Goal: Task Accomplishment & Management: Manage account settings

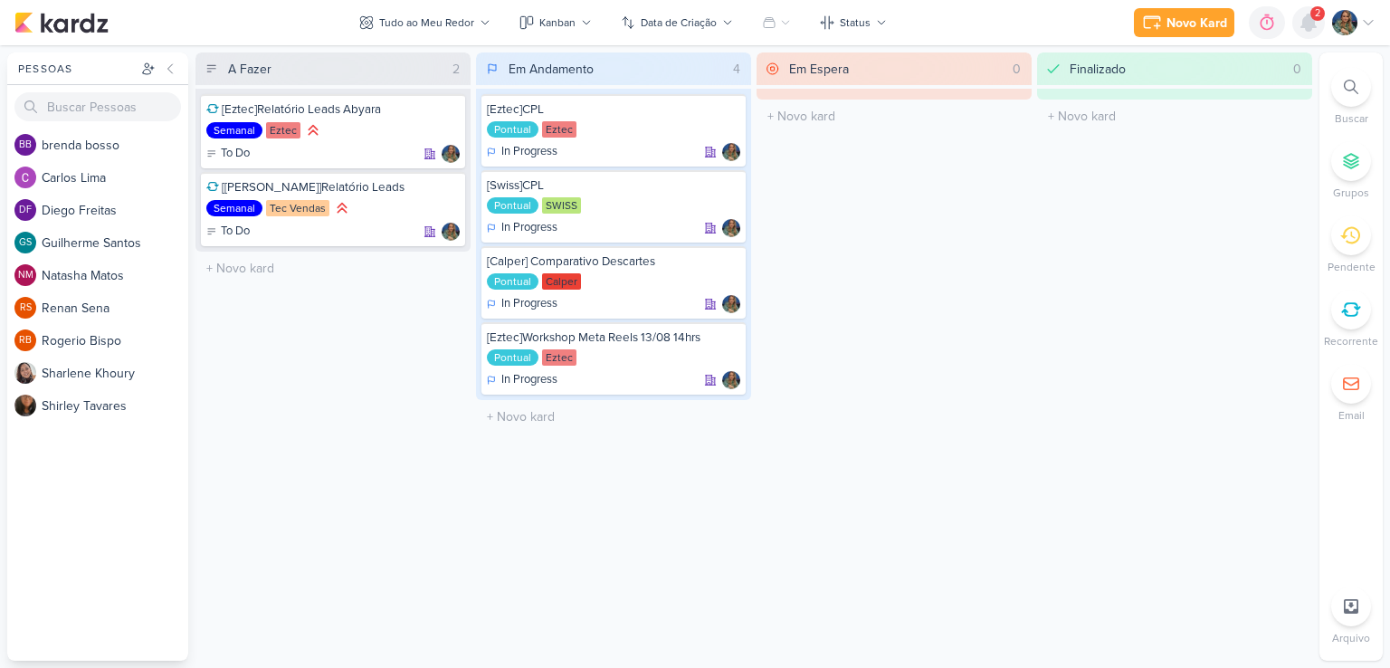
click at [1311, 28] on icon at bounding box center [1309, 22] width 14 height 16
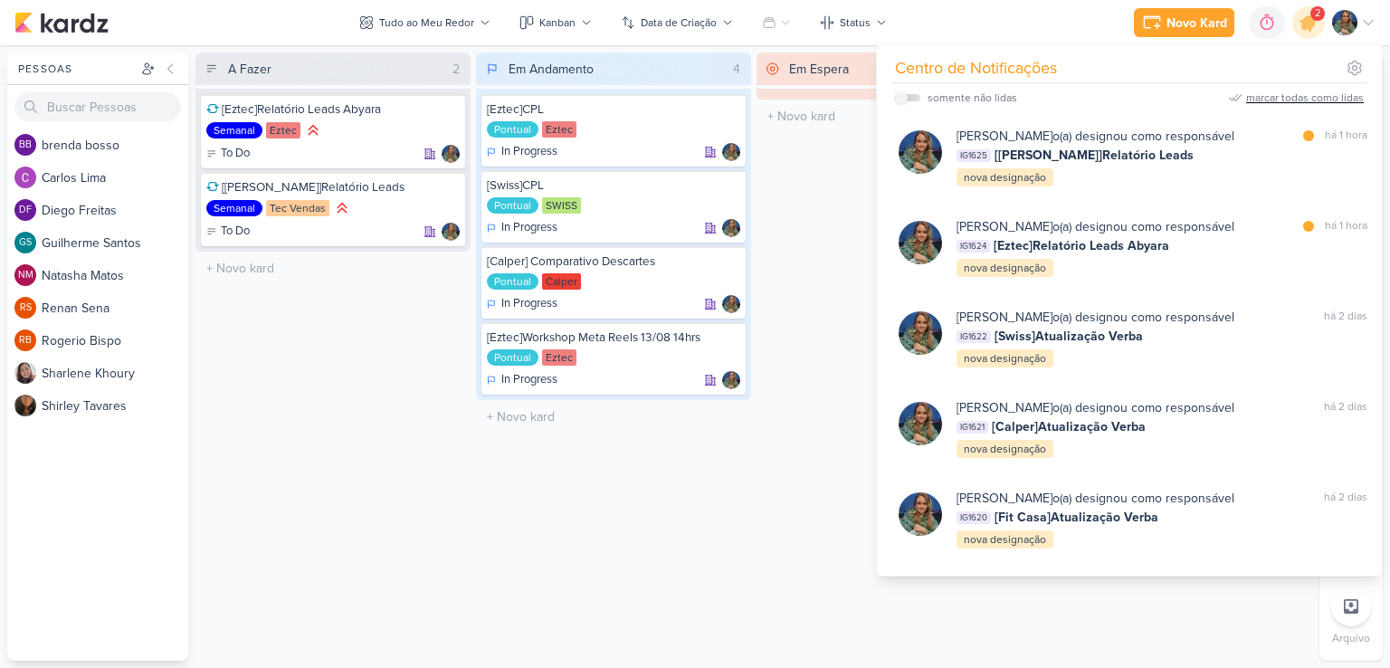
click at [1286, 92] on div "marcar todas como lidas" at bounding box center [1305, 98] width 118 height 16
click at [840, 196] on div "Em Espera 0 O título do kard deve ter menos que 100 caracteres" at bounding box center [894, 356] width 275 height 608
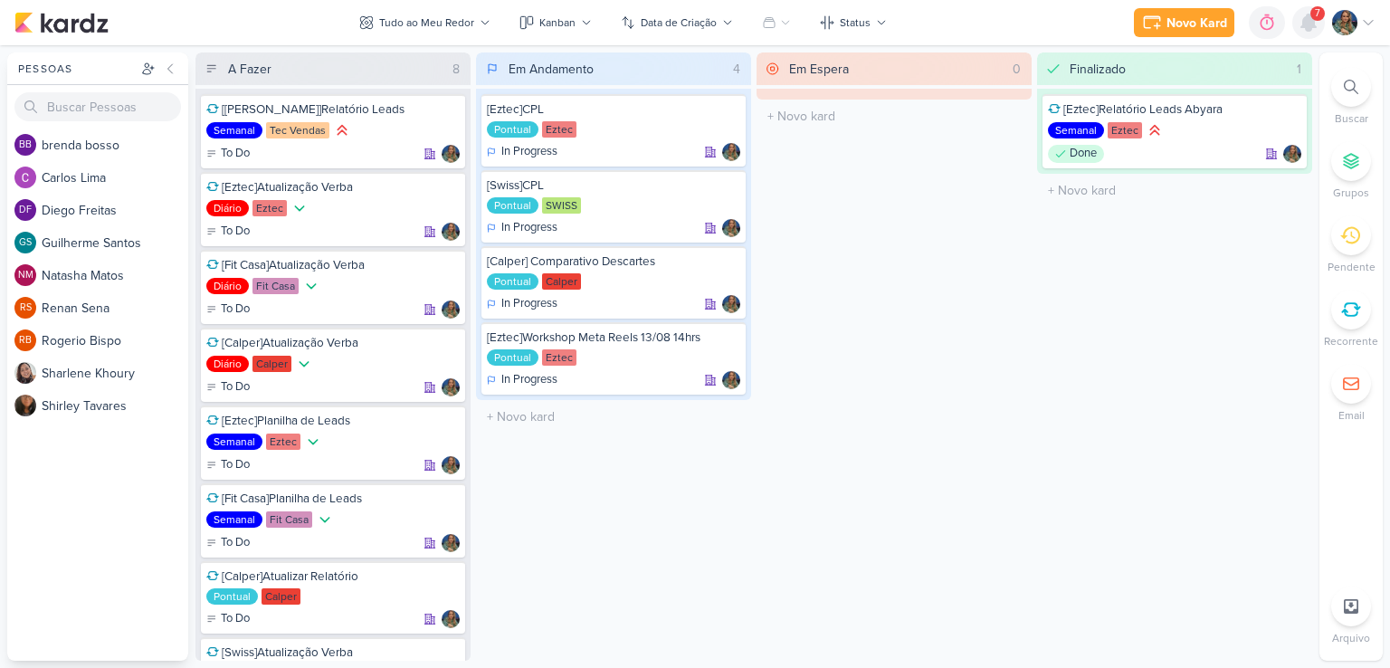
click at [1312, 28] on icon at bounding box center [1309, 23] width 22 height 22
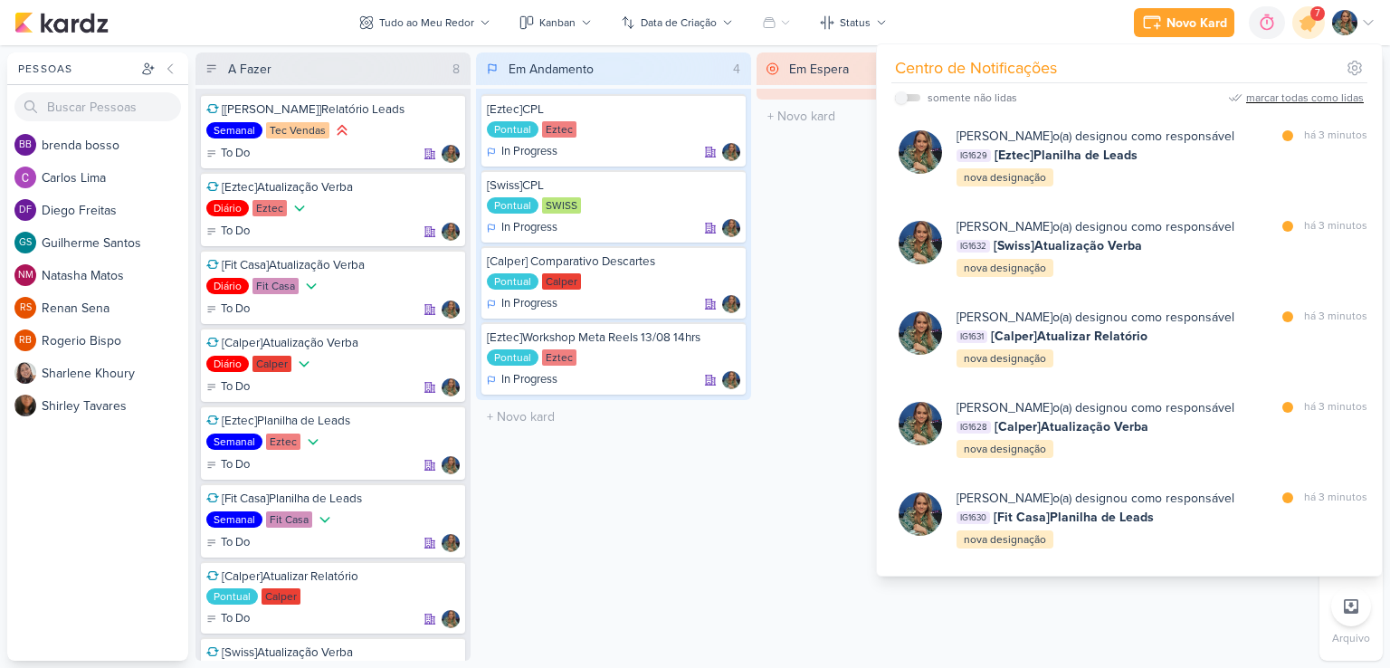
click at [1273, 99] on div "marcar todas como lidas" at bounding box center [1305, 98] width 118 height 16
click at [837, 189] on div "Em Espera 0 O título do kard deve ter menos que 100 caracteres" at bounding box center [894, 356] width 275 height 608
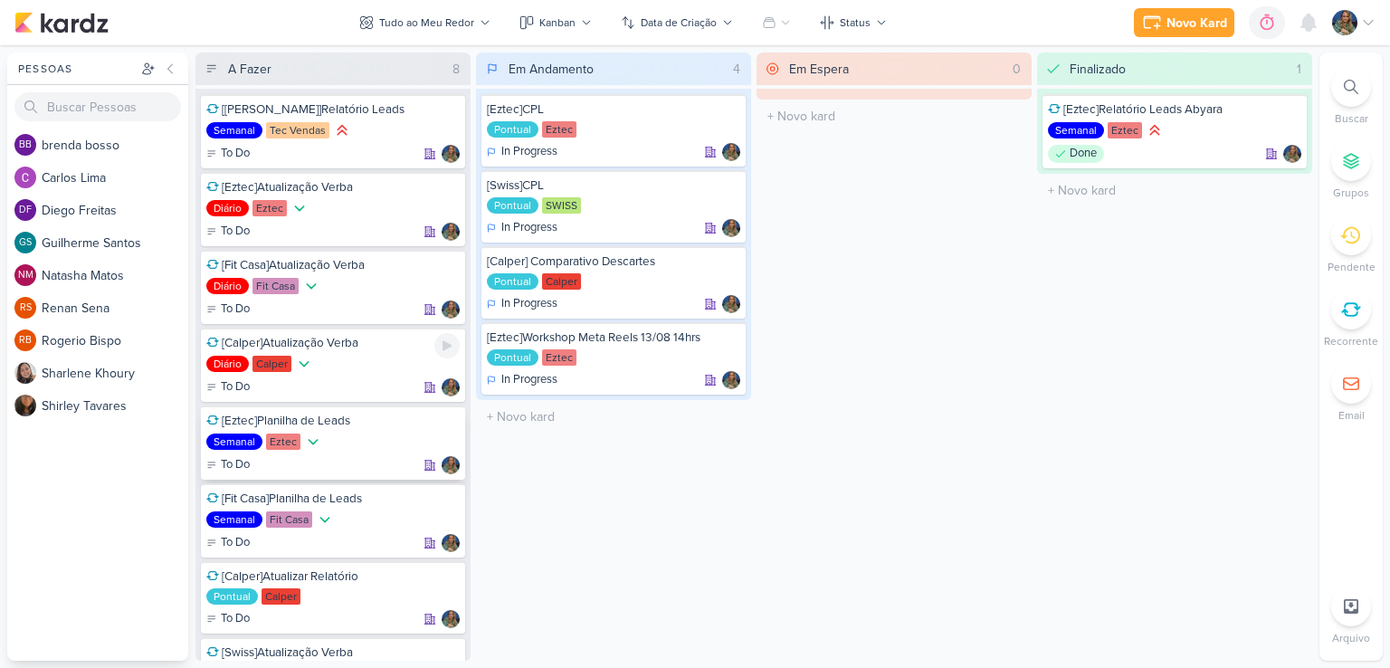
scroll to position [84, 0]
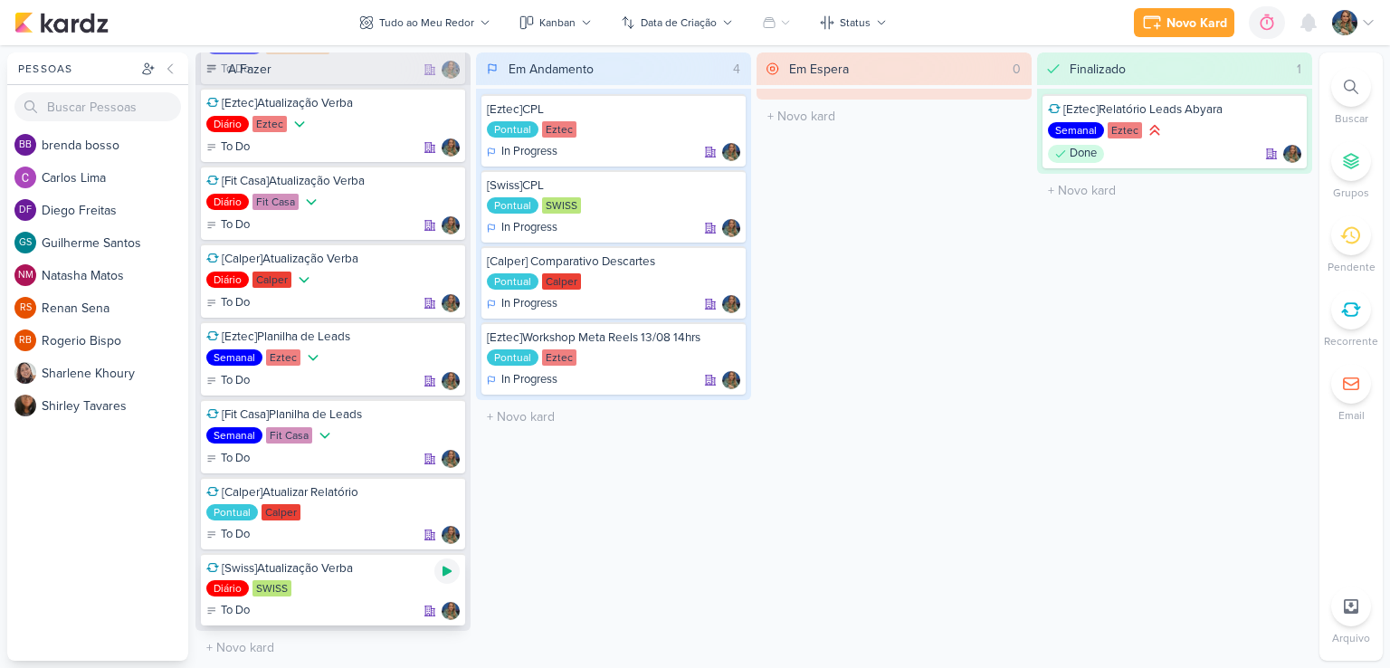
click at [445, 573] on icon at bounding box center [447, 571] width 14 height 14
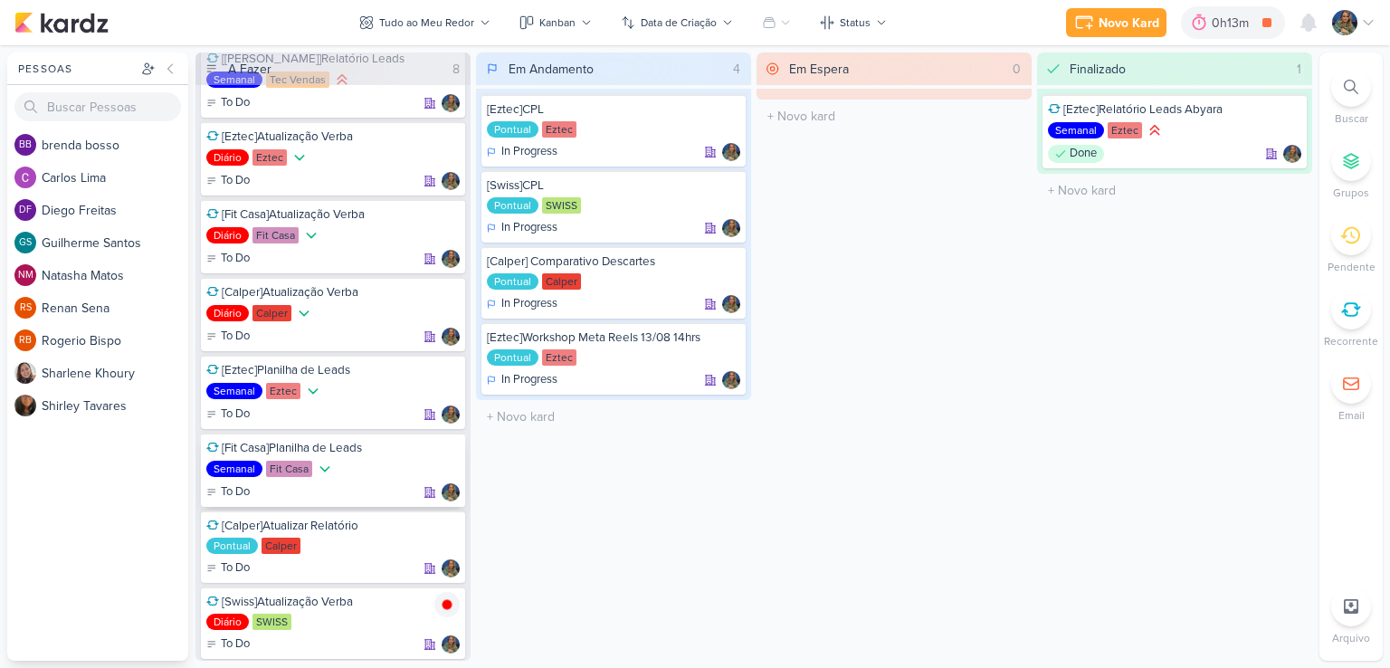
scroll to position [84, 0]
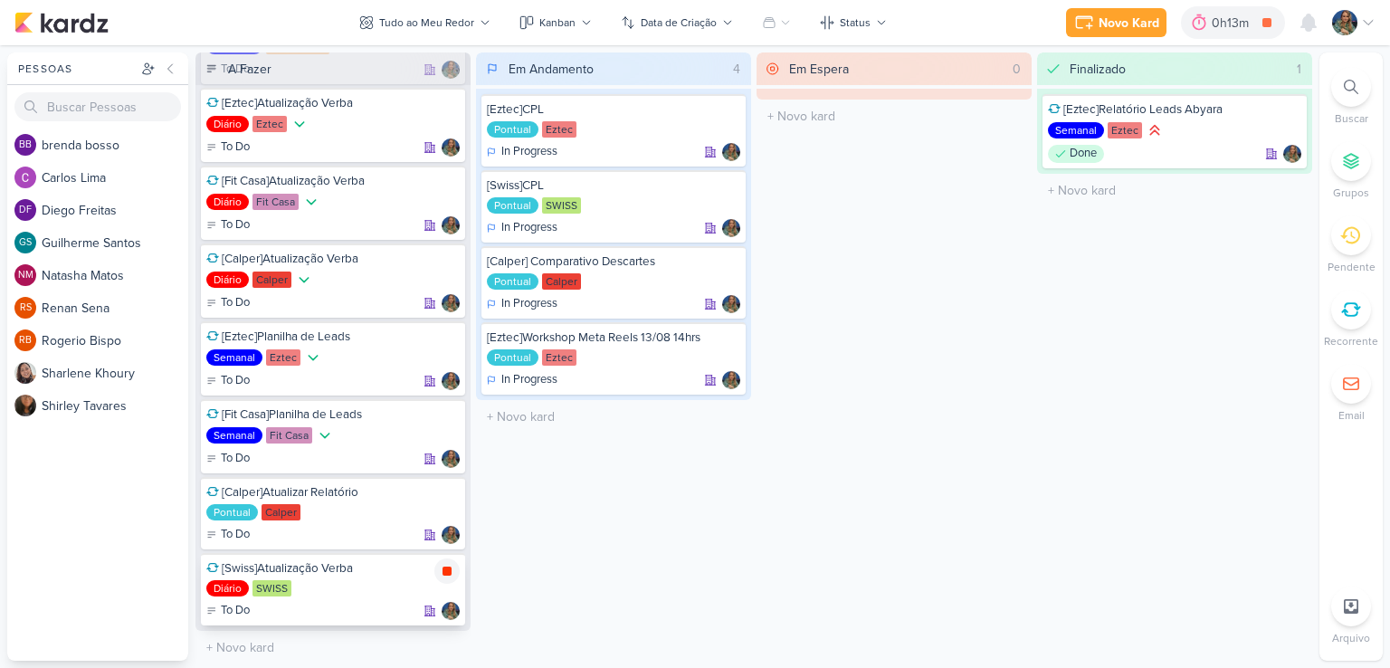
click at [453, 567] on icon at bounding box center [447, 571] width 14 height 14
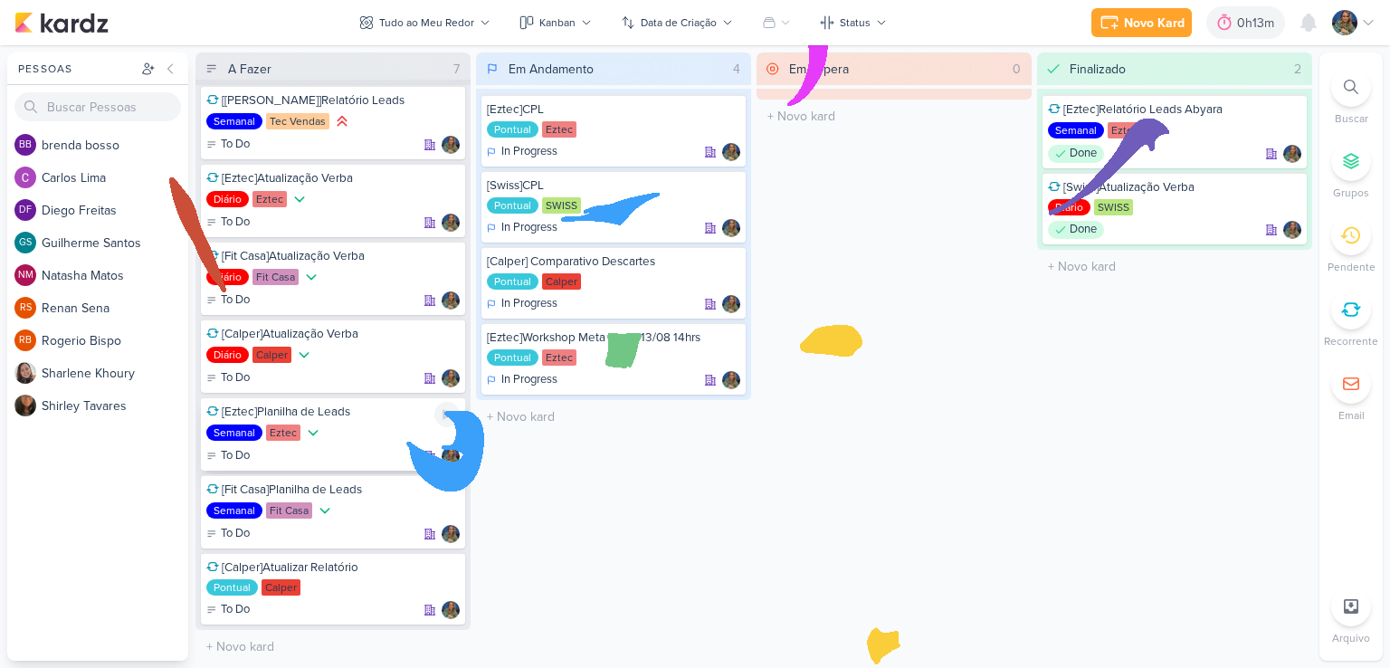
scroll to position [0, 0]
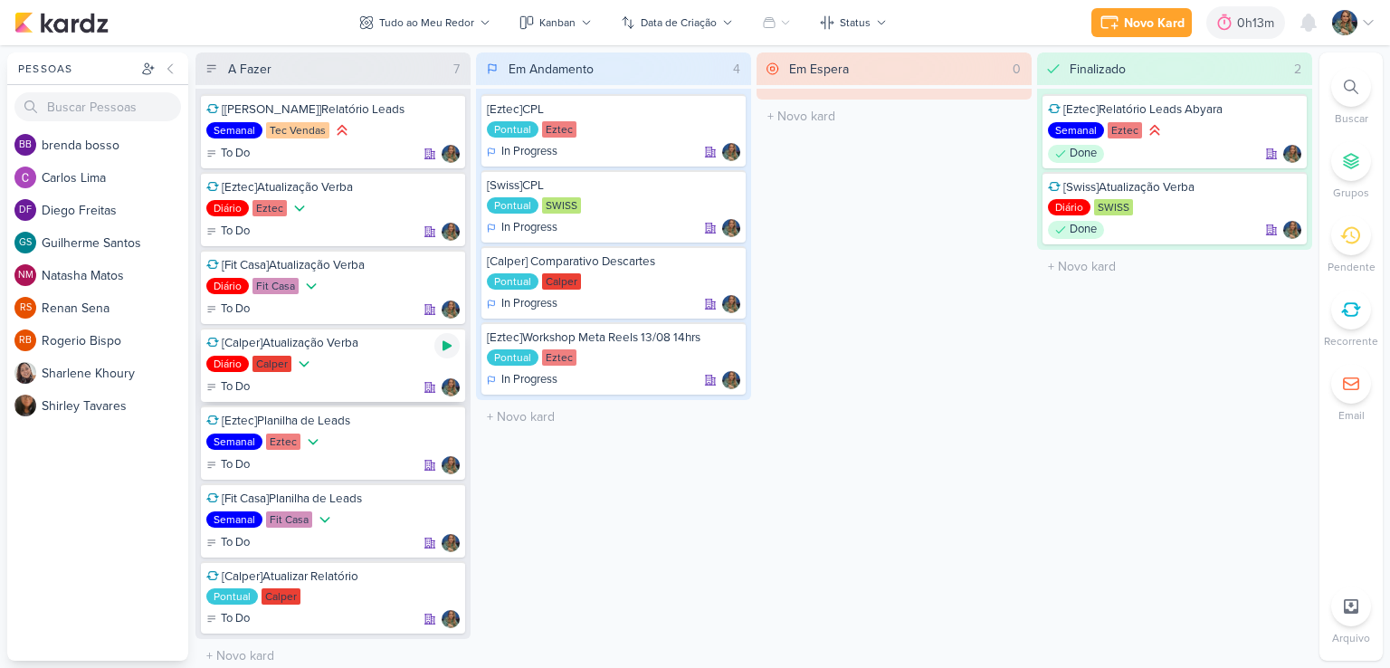
click at [444, 343] on icon at bounding box center [447, 346] width 9 height 10
click at [448, 348] on icon at bounding box center [447, 345] width 9 height 9
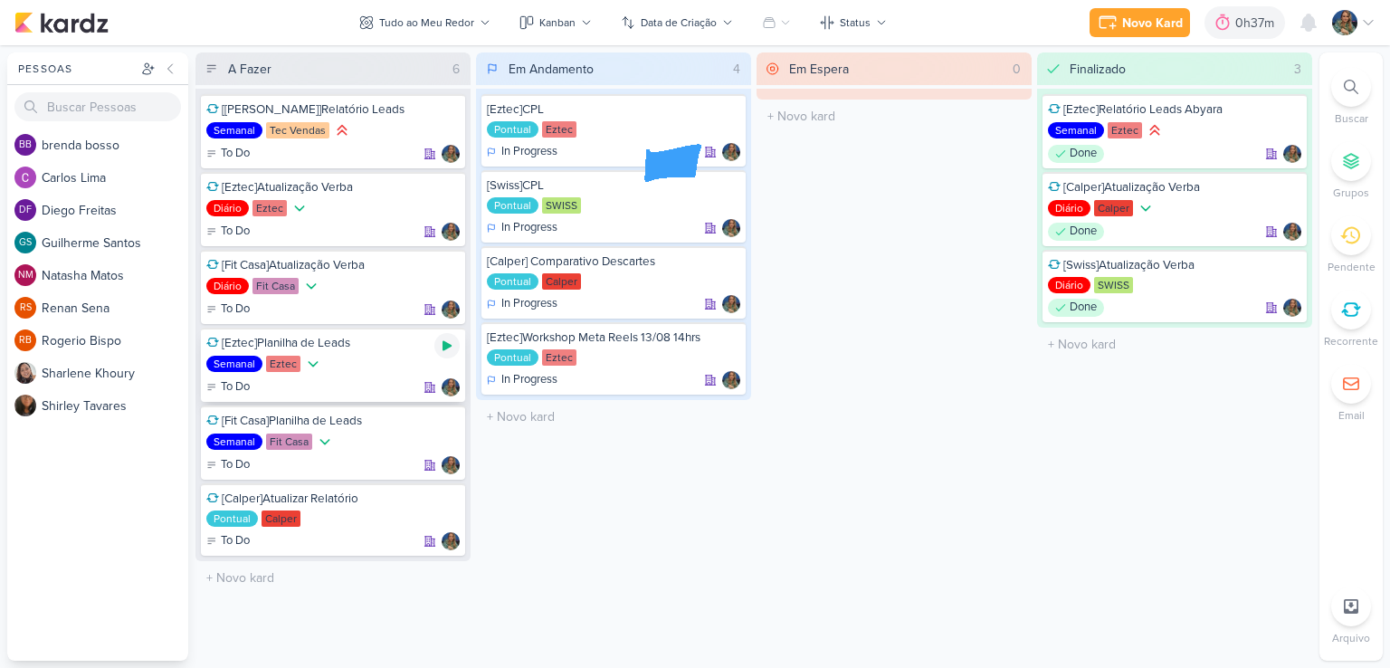
click at [444, 350] on icon at bounding box center [447, 346] width 14 height 14
click at [449, 348] on icon at bounding box center [447, 345] width 9 height 9
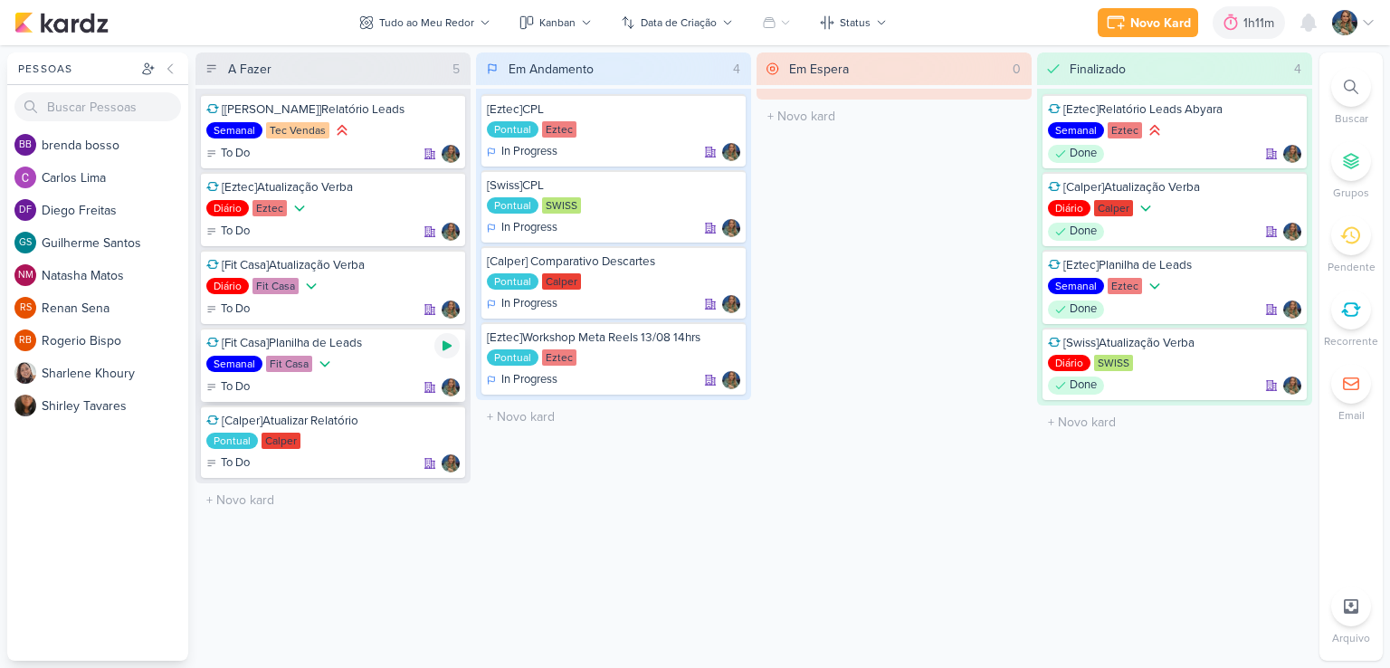
click at [443, 344] on icon at bounding box center [447, 346] width 9 height 10
click at [442, 345] on icon at bounding box center [447, 346] width 14 height 14
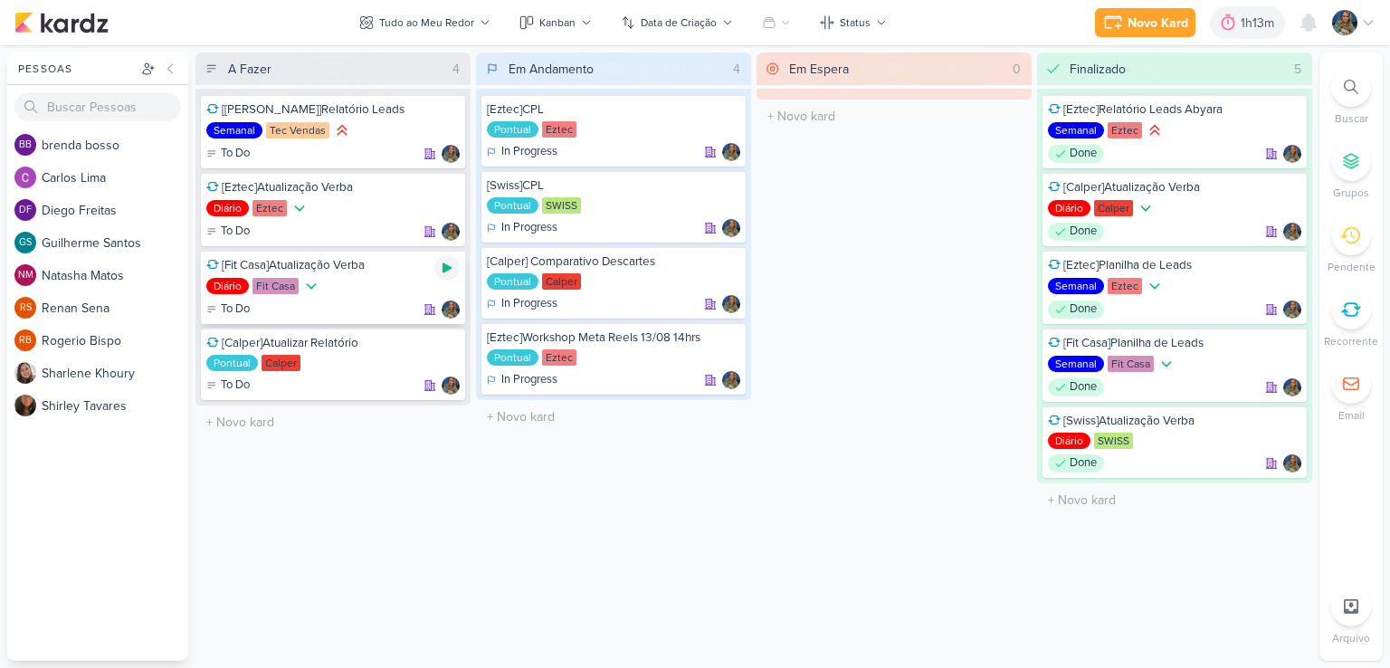
click at [450, 266] on icon at bounding box center [447, 268] width 9 height 10
click at [1348, 306] on icon at bounding box center [1351, 310] width 20 height 20
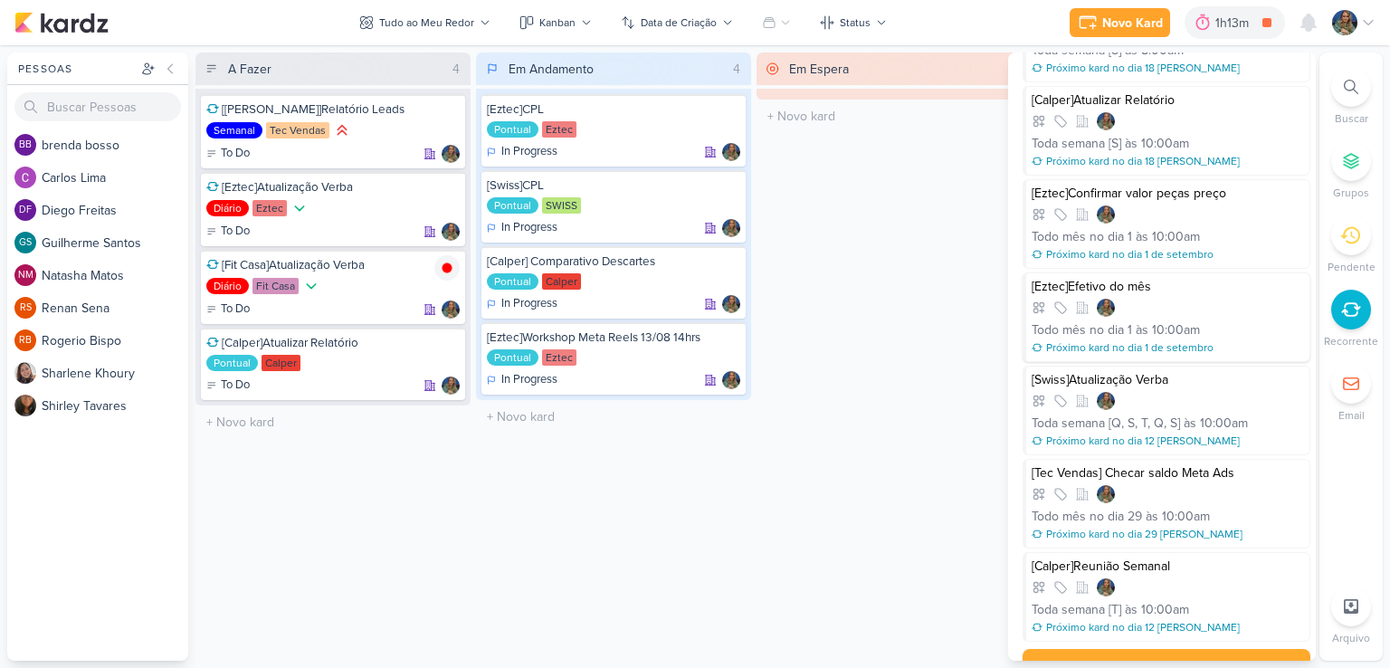
scroll to position [690, 0]
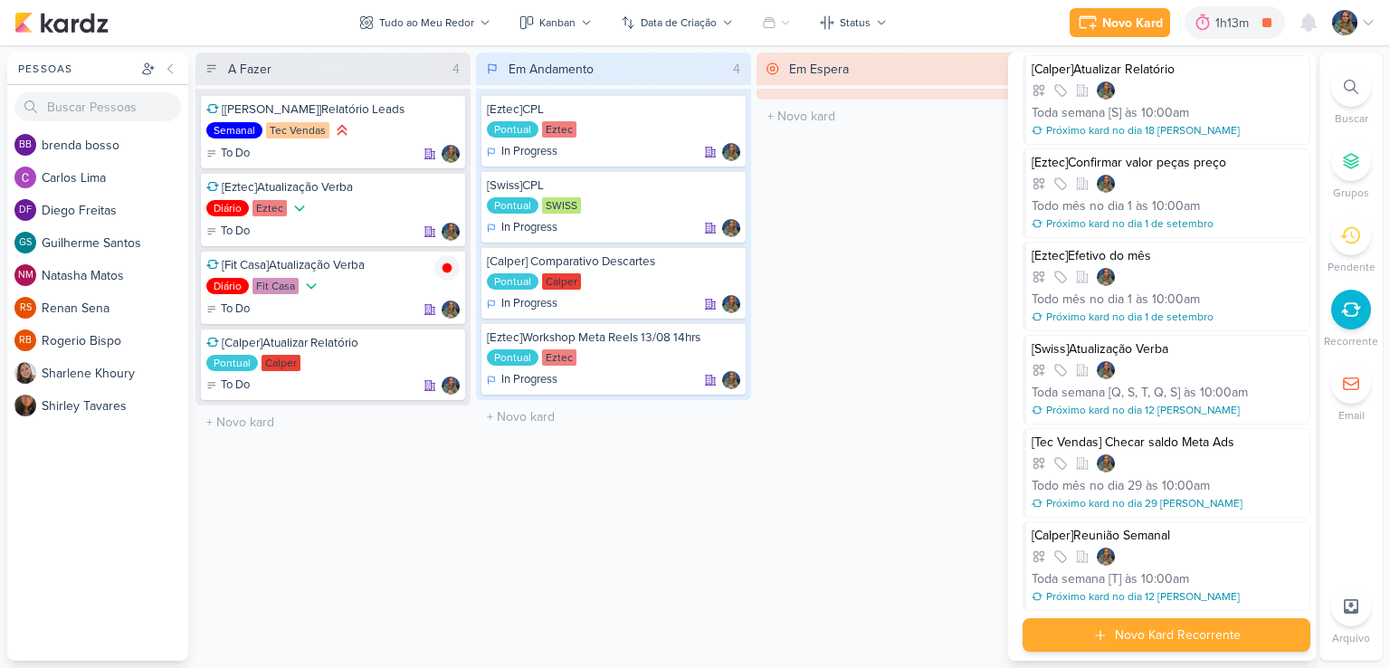
click at [1172, 635] on div "Novo Kard Recorrente" at bounding box center [1178, 634] width 126 height 19
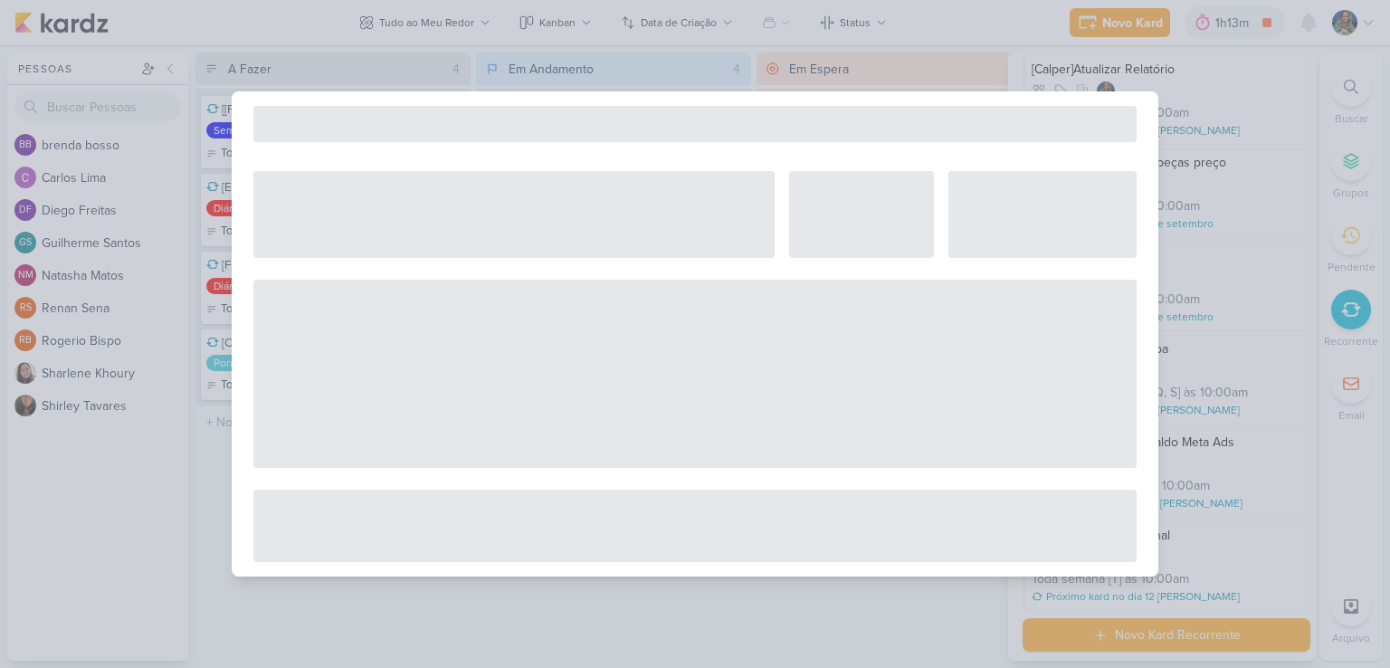
select select "5"
select select "pm"
select select "week"
select select "9"
select select "America/Sao_Paulo"
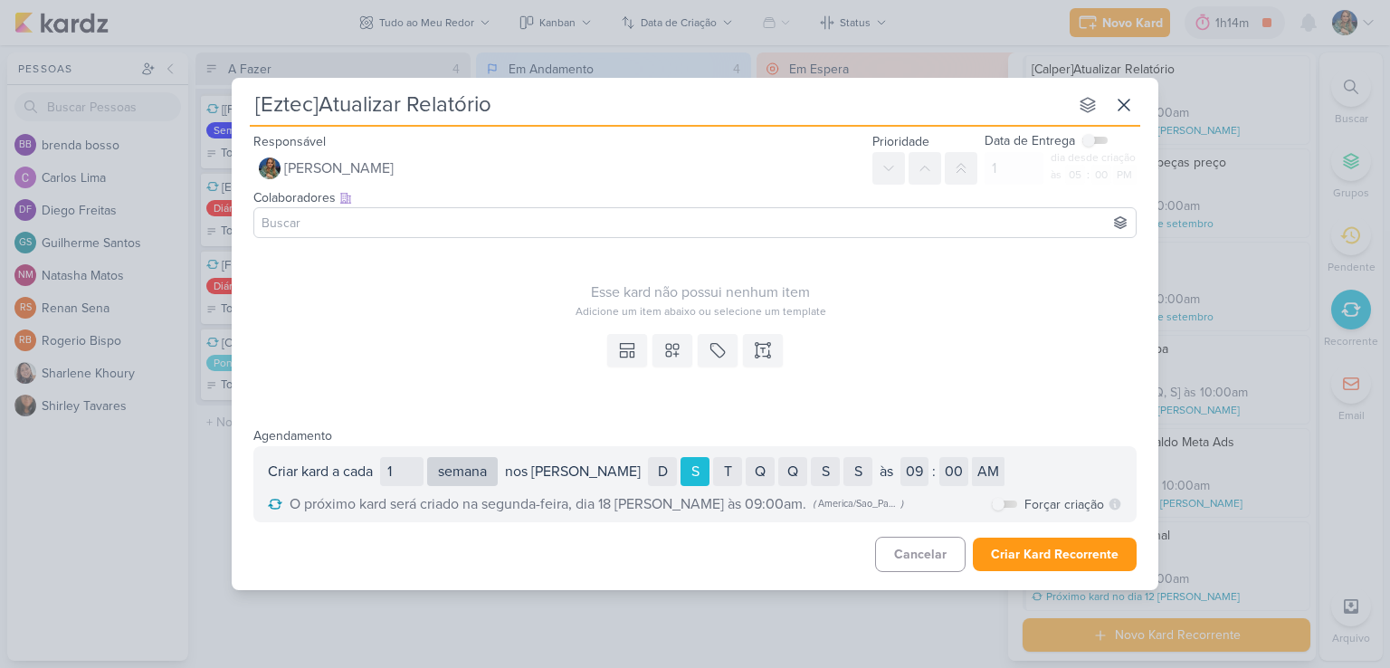
type input "[Eztec]Atualizar Relatório"
click at [456, 472] on select "dia semana mês" at bounding box center [462, 471] width 71 height 29
select select "day"
click at [430, 457] on select "dia semana mês" at bounding box center [462, 471] width 71 height 29
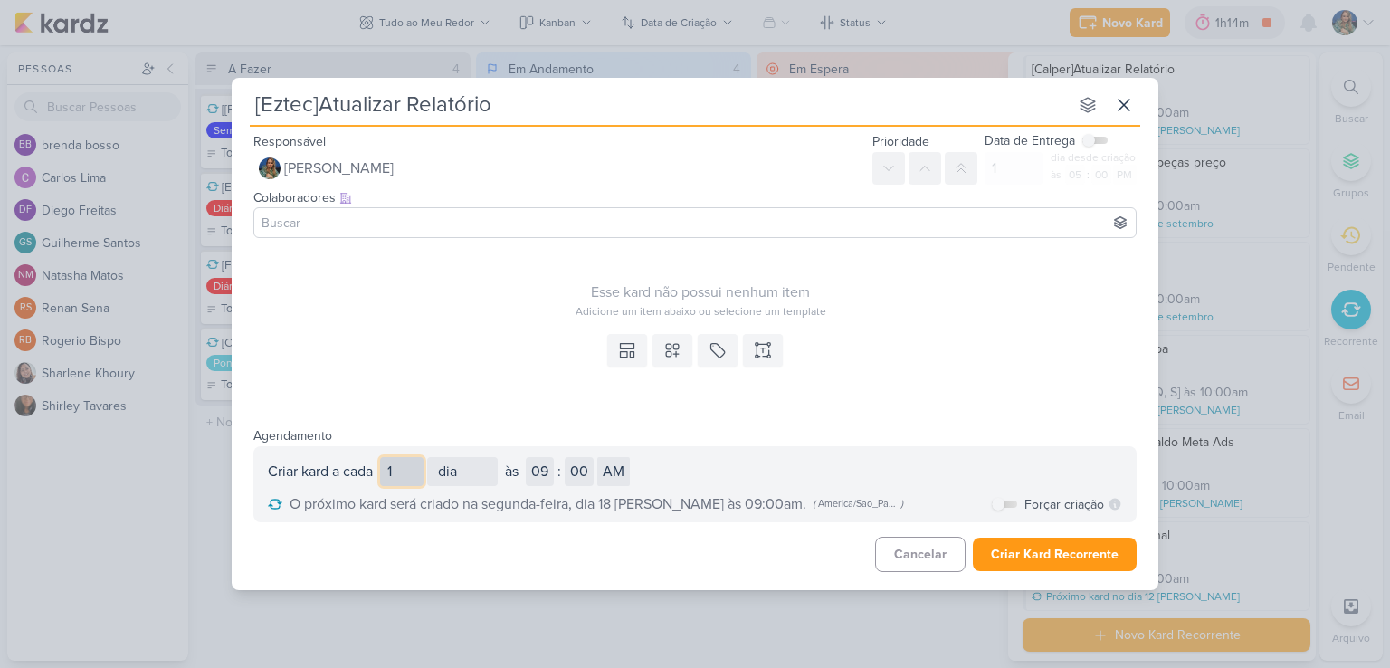
click at [406, 477] on input "1" at bounding box center [401, 471] width 43 height 29
type input "15"
select select "day"
type input "15"
click at [554, 475] on select "01 02 03 04 05 06 07 08 09 10 11 12" at bounding box center [546, 471] width 28 height 29
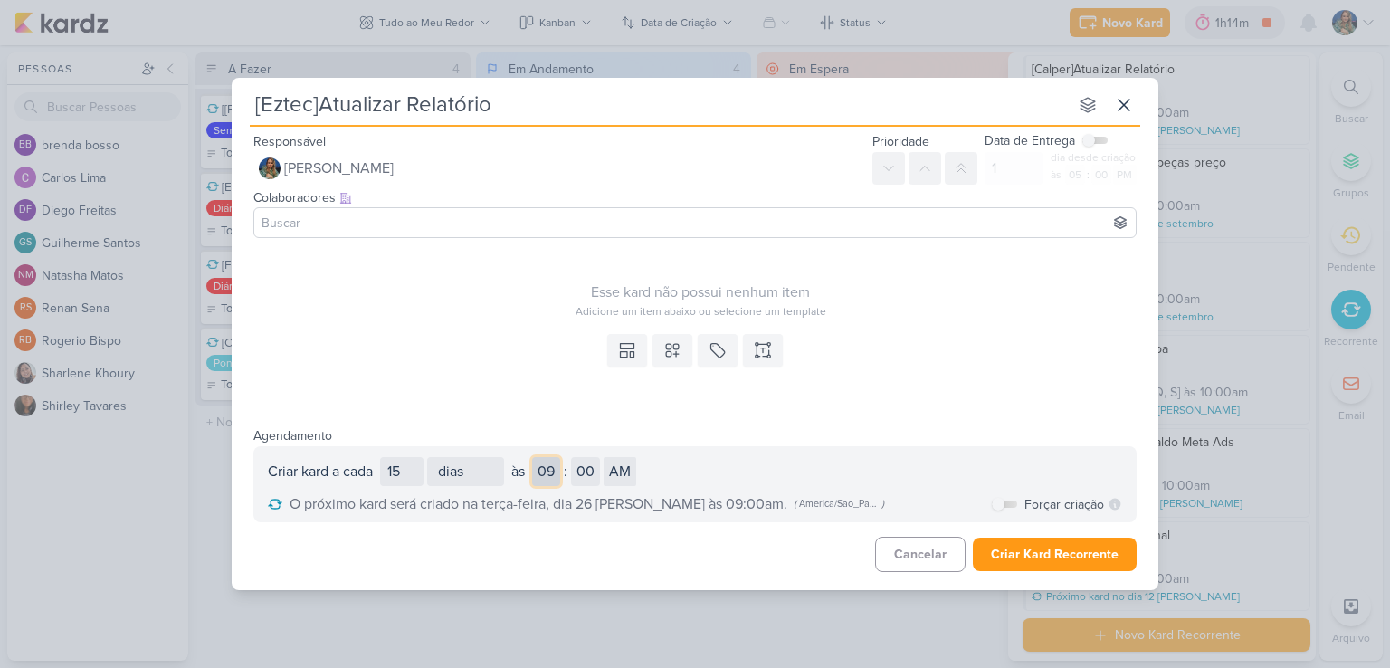
select select "10"
click at [538, 457] on select "01 02 03 04 05 06 07 08 09 10 11 12" at bounding box center [546, 471] width 28 height 29
select select "day"
click at [622, 472] on select "AM PM" at bounding box center [620, 471] width 33 height 29
click at [610, 457] on select "AM PM" at bounding box center [620, 471] width 33 height 29
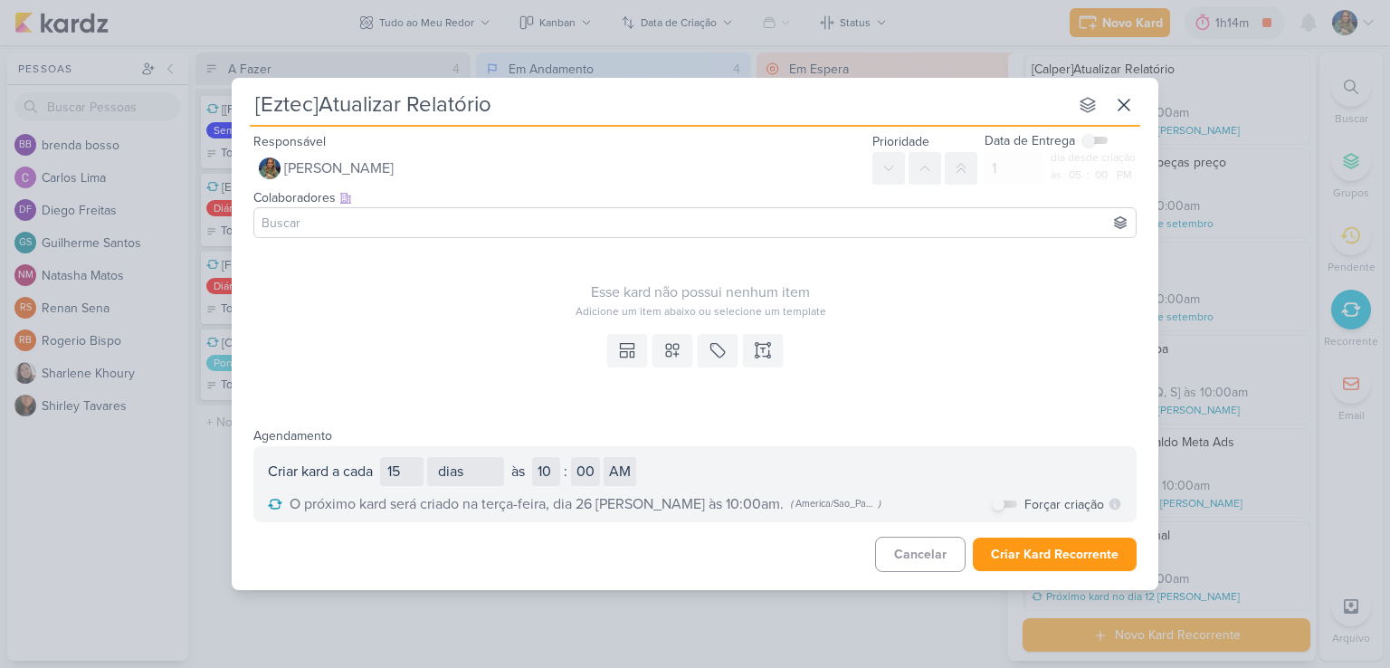
click at [1001, 501] on input "checkbox" at bounding box center [998, 504] width 13 height 13
checkbox input "true"
select select "day"
click at [1022, 557] on button "Criar Kard Recorrente" at bounding box center [1055, 554] width 164 height 33
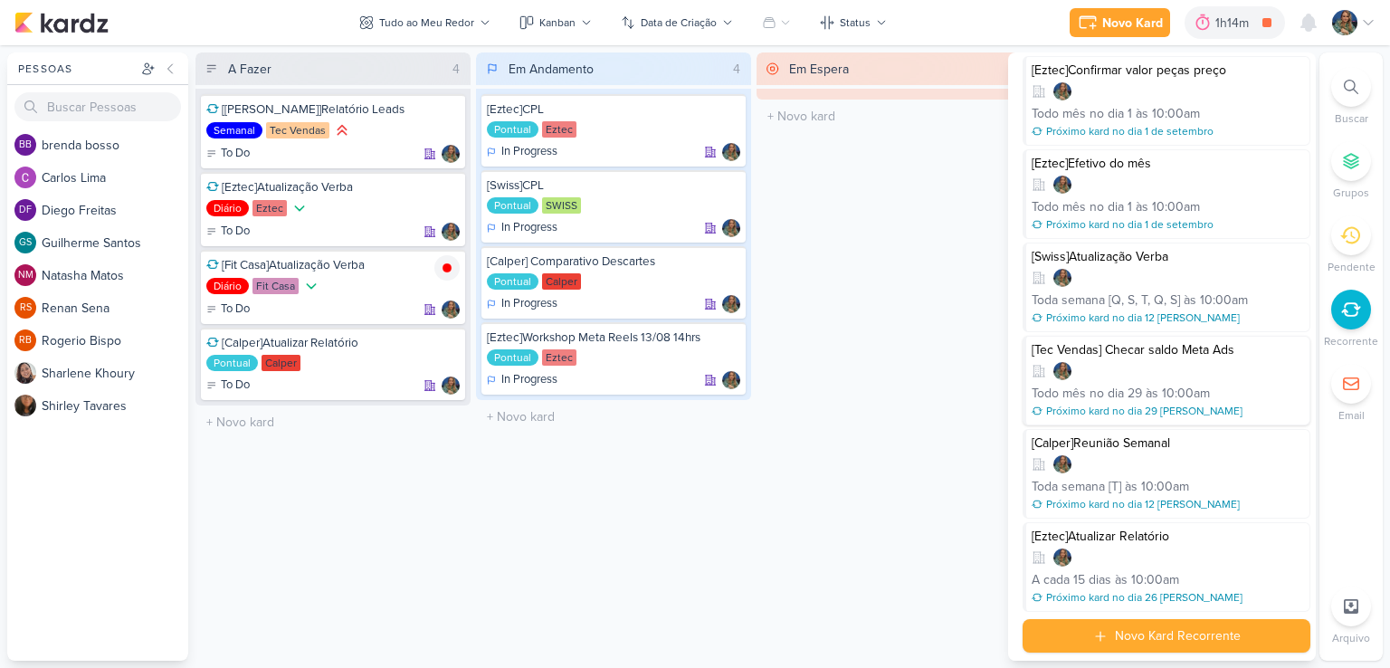
scroll to position [783, 0]
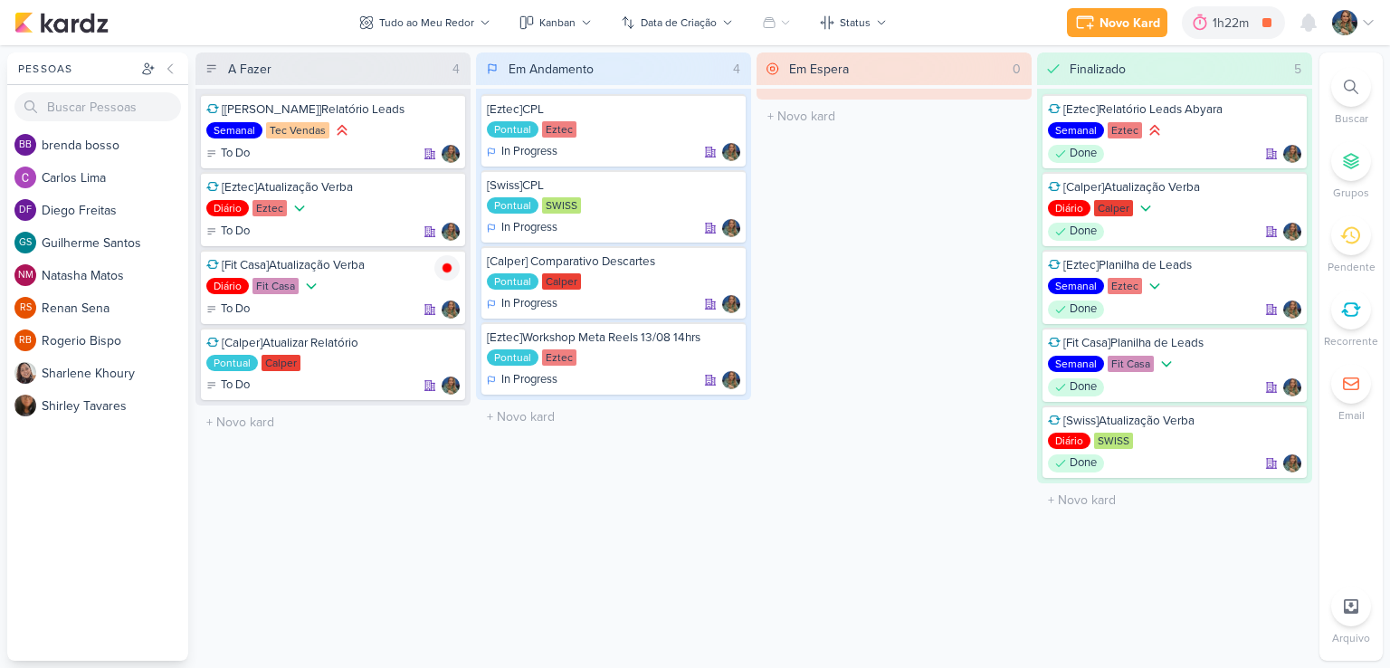
click at [1360, 312] on icon at bounding box center [1351, 310] width 20 height 20
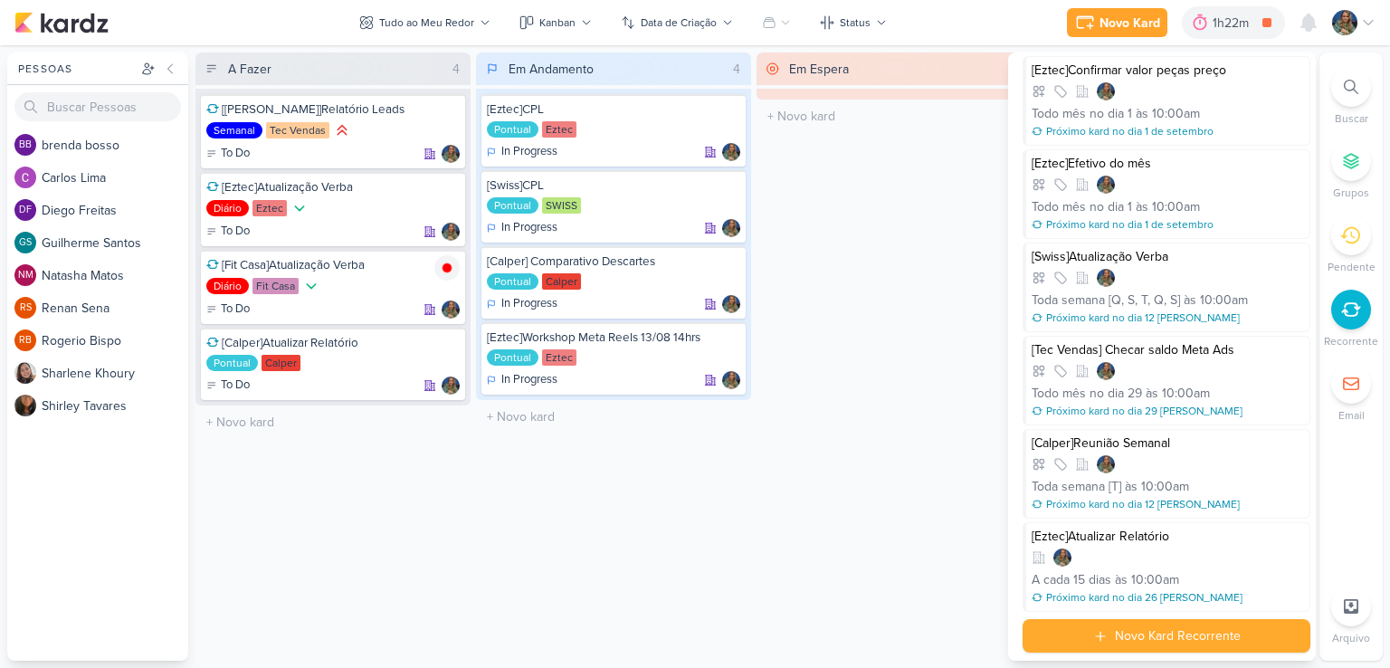
scroll to position [783, 0]
click at [1184, 548] on div at bounding box center [1168, 557] width 272 height 18
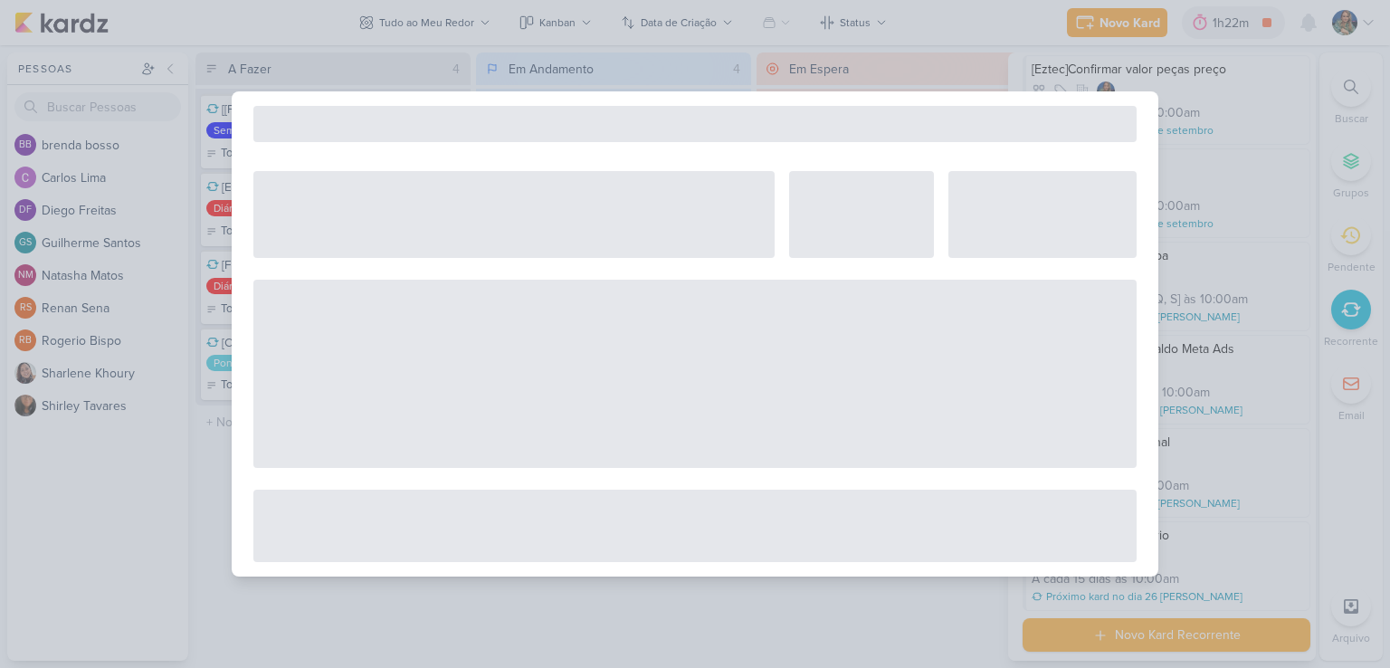
select select "12"
select select "10"
select select "America/Sao_Paulo"
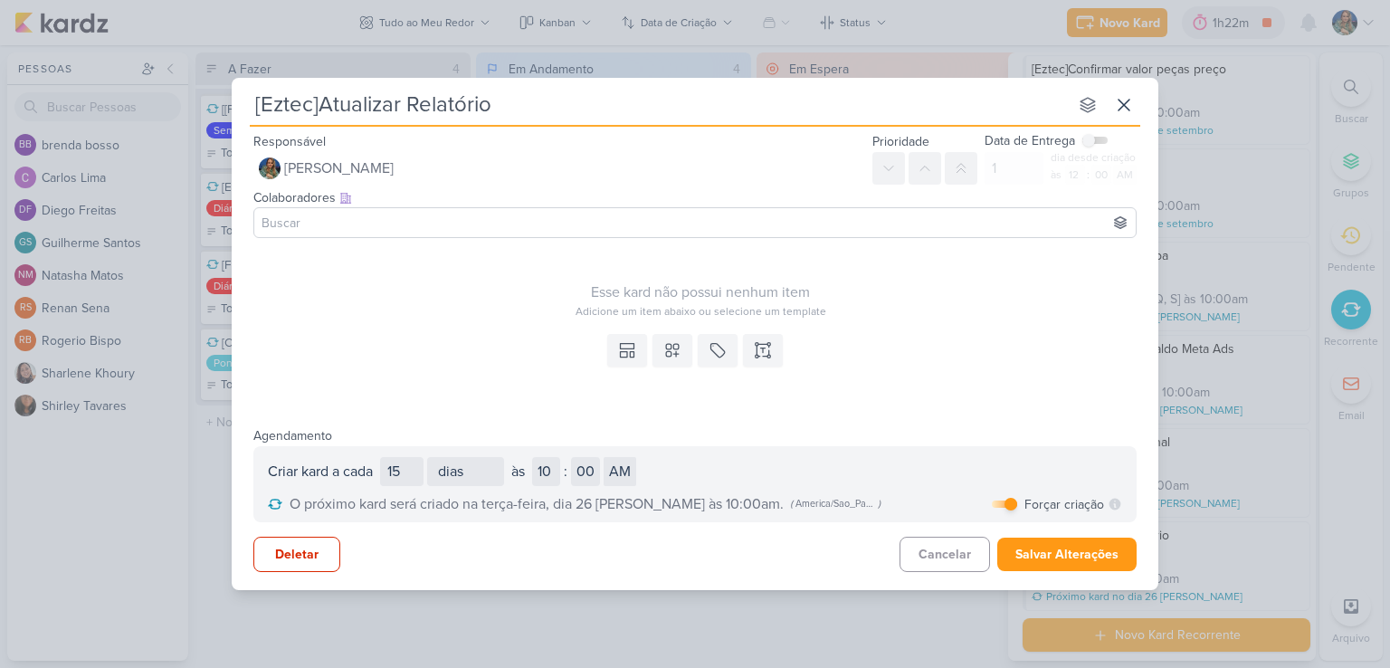
click at [1007, 505] on input "checkbox" at bounding box center [1011, 504] width 13 height 13
checkbox input "false"
click at [1027, 552] on button "Salvar Alterações" at bounding box center [1066, 554] width 139 height 33
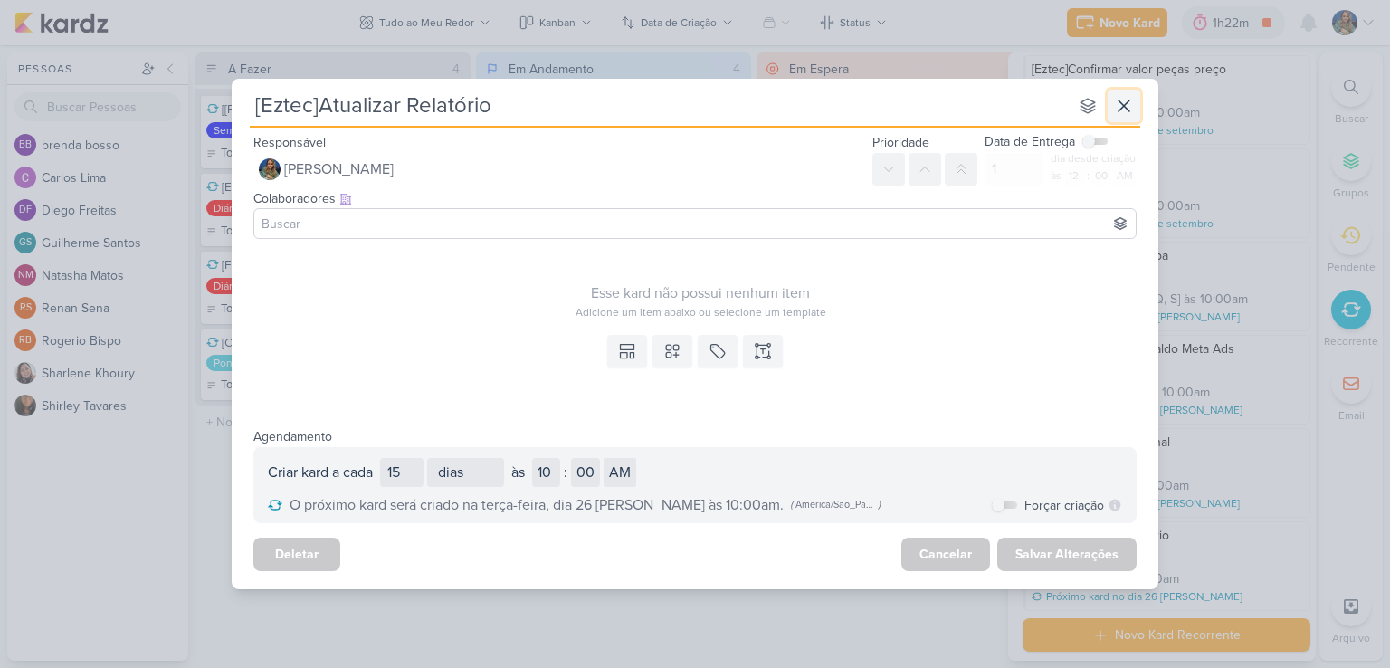
click at [1122, 106] on icon at bounding box center [1124, 106] width 22 height 22
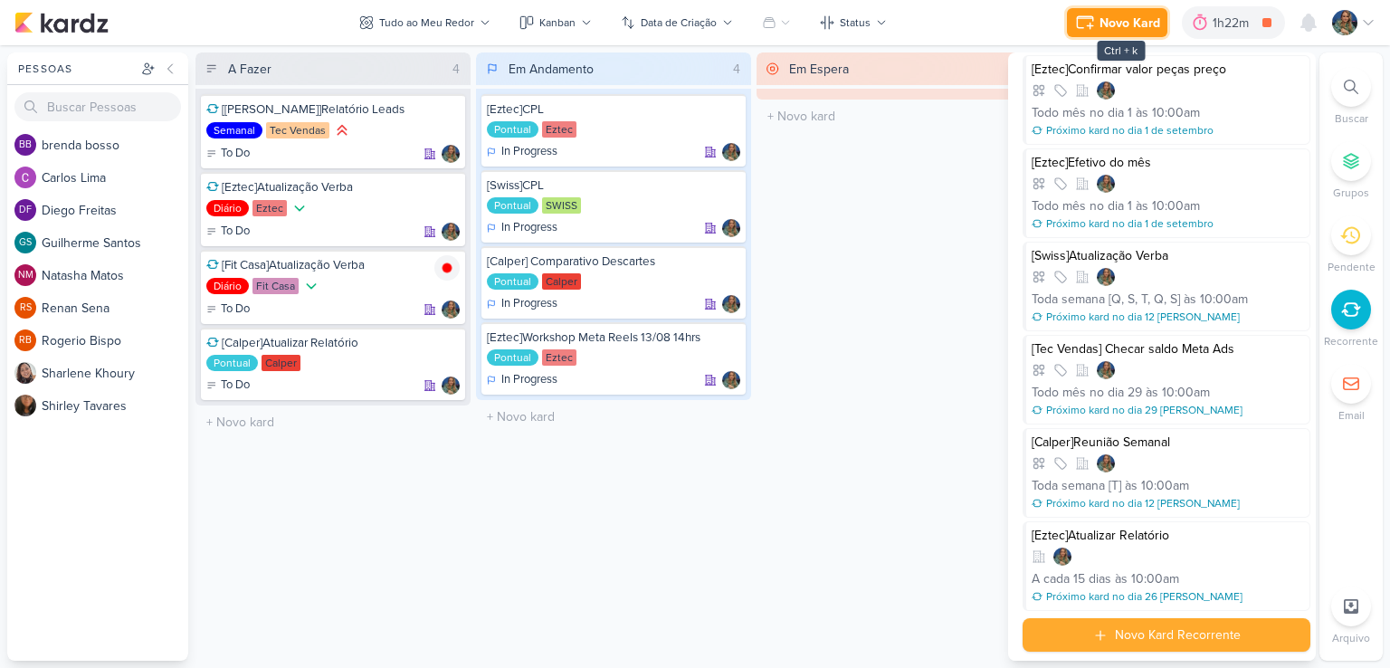
click at [1118, 23] on div "Novo Kard" at bounding box center [1130, 23] width 61 height 19
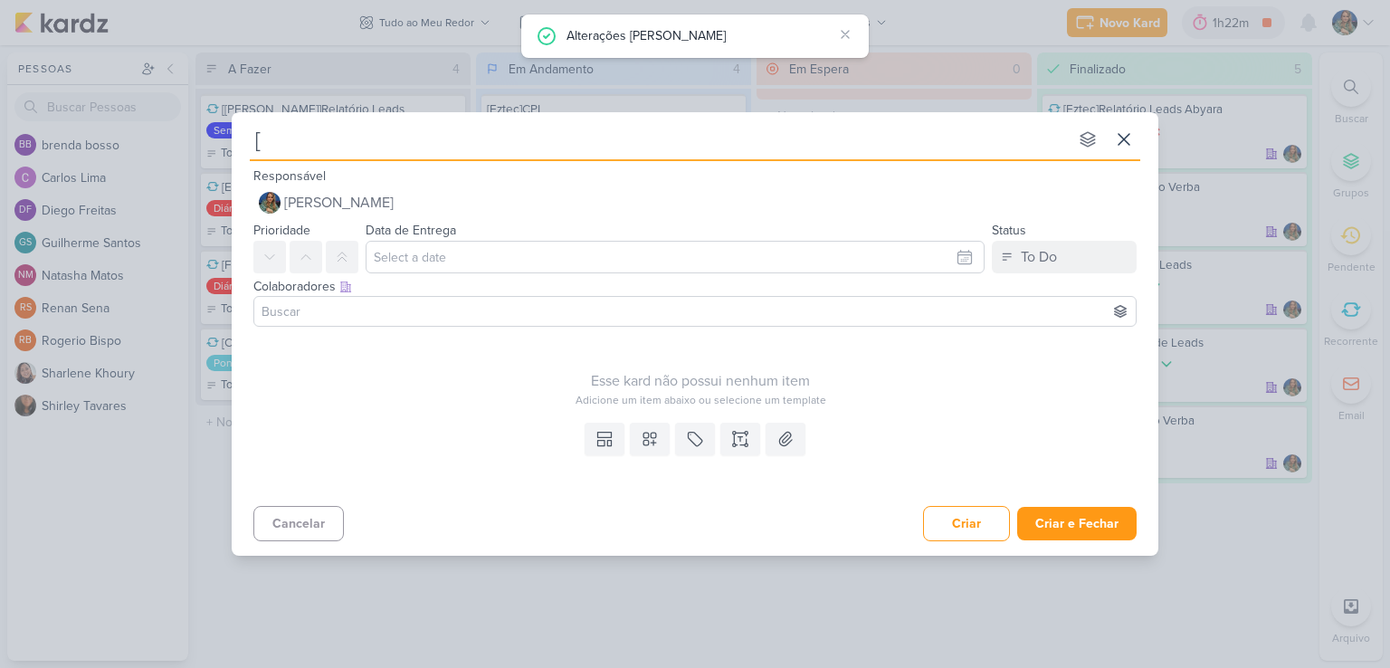
type input "[E"
type input "[Ez"
type input "[Eztec"
type input "[Eztec]A"
type input "[Eztec]Atual"
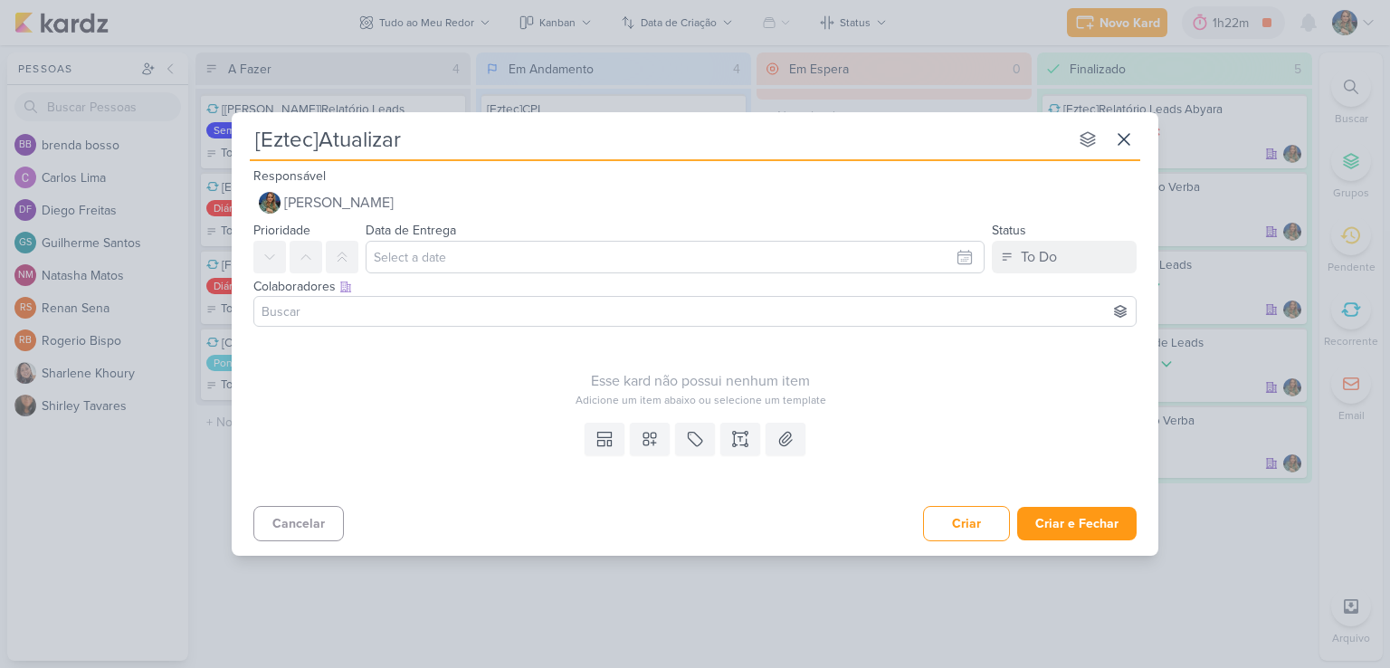
type input "[Eztec]Atualizar R"
type input "[Eztec]Atualizar Rea"
type input "[Eztec]Atualizar Re"
type input "[Eztec]Atualizar [MEDICAL_DATA]"
type input "[Eztec]Atualizar Relatório"
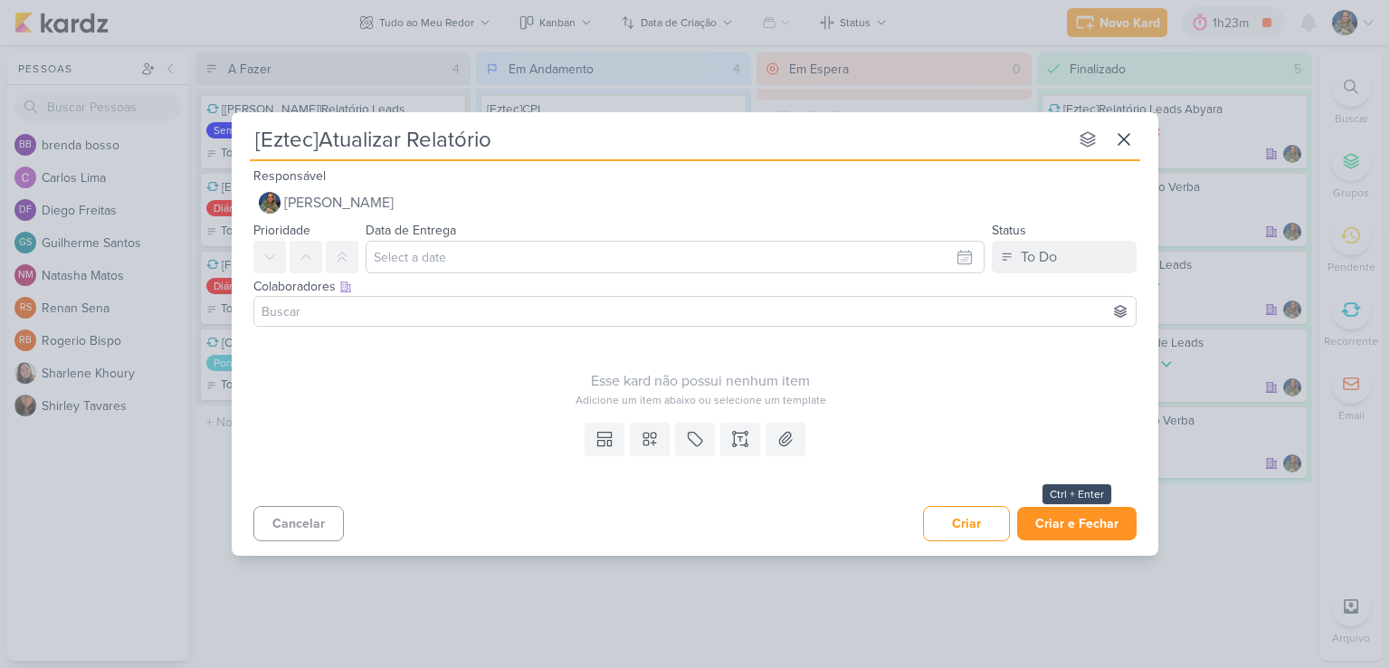
type input "[Eztec]Atualizar Relatório"
click at [1055, 521] on button "Criar e Fechar" at bounding box center [1076, 523] width 119 height 33
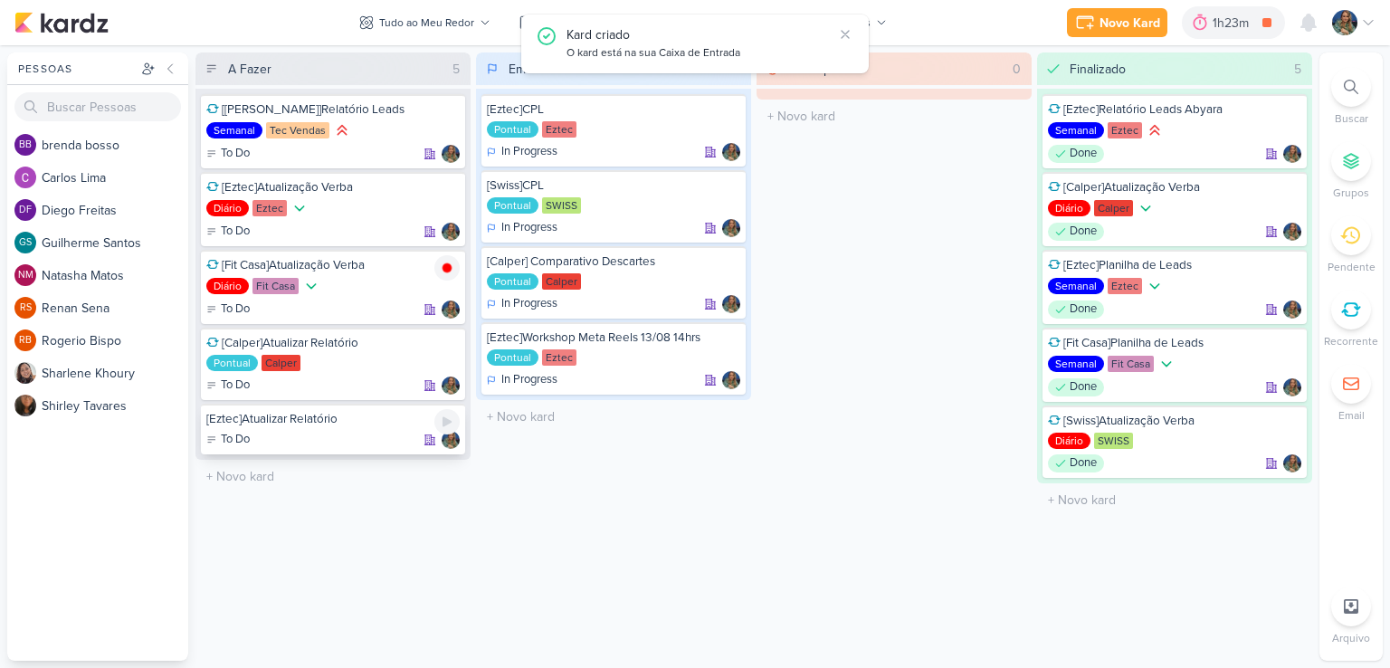
click at [409, 420] on div "[Eztec]Atualizar Relatório" at bounding box center [332, 419] width 253 height 16
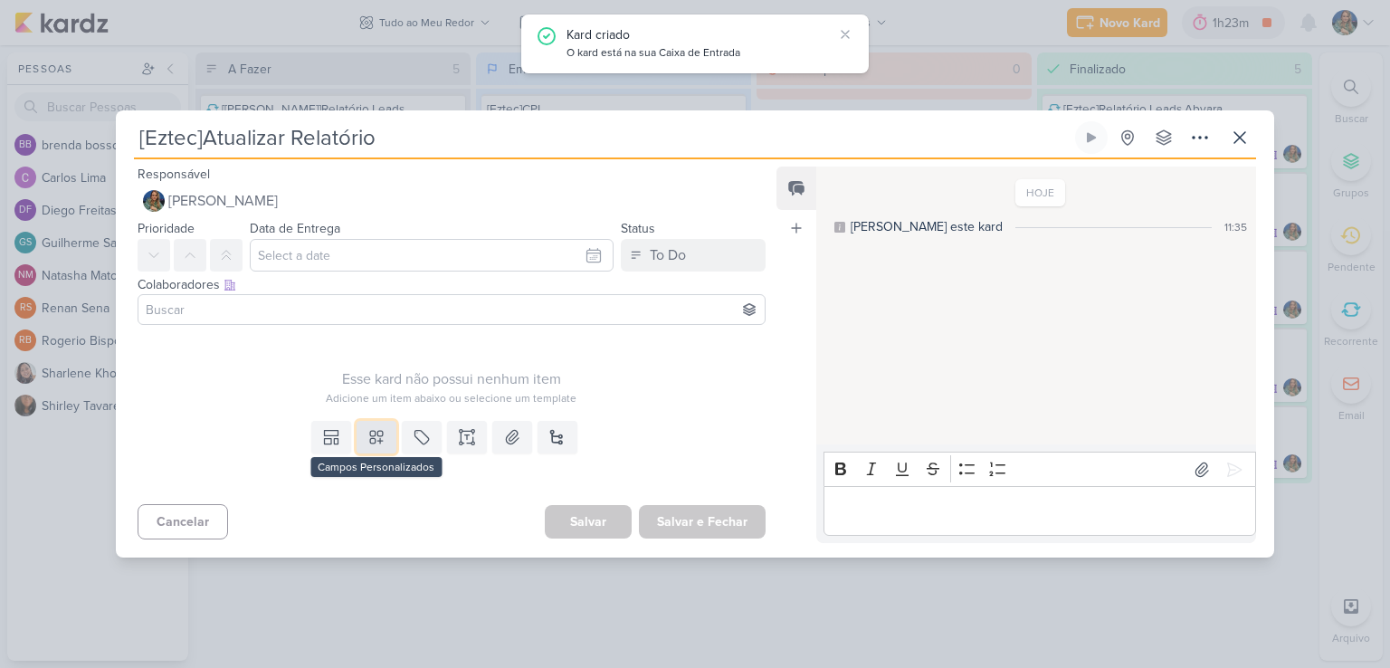
click at [377, 435] on icon at bounding box center [376, 437] width 13 height 13
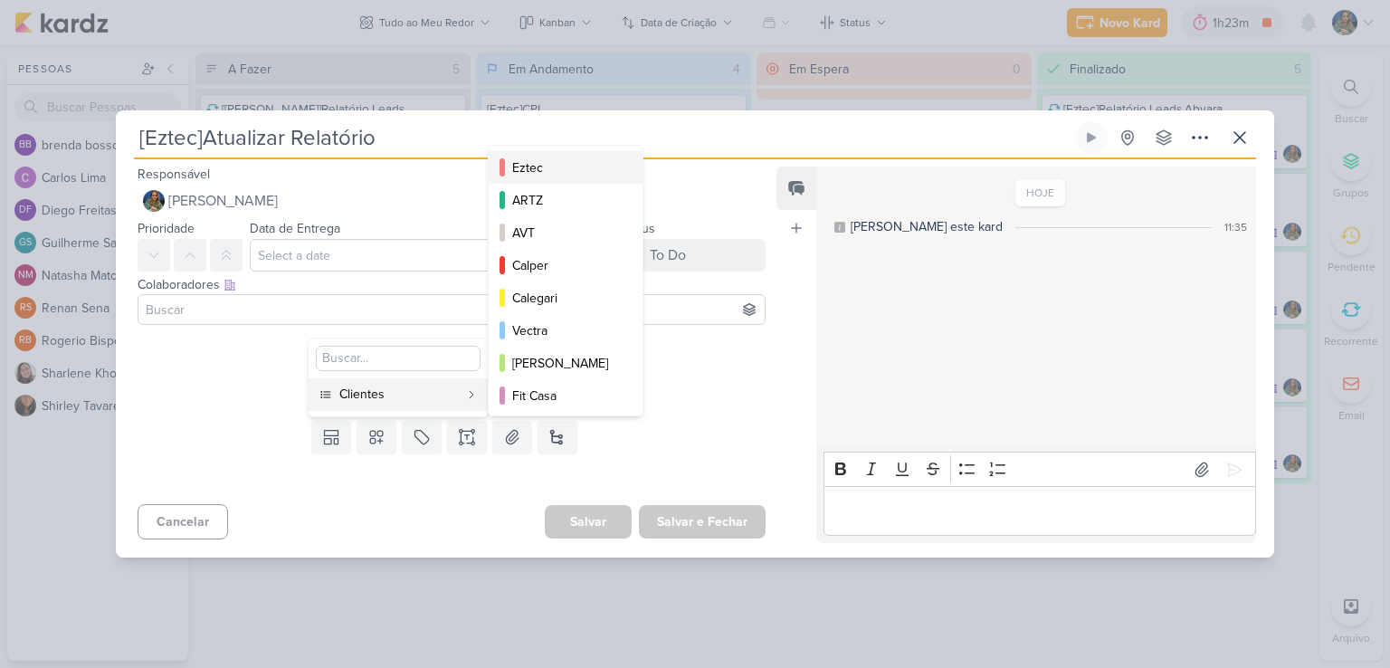
click at [514, 163] on div "Eztec" at bounding box center [566, 167] width 109 height 19
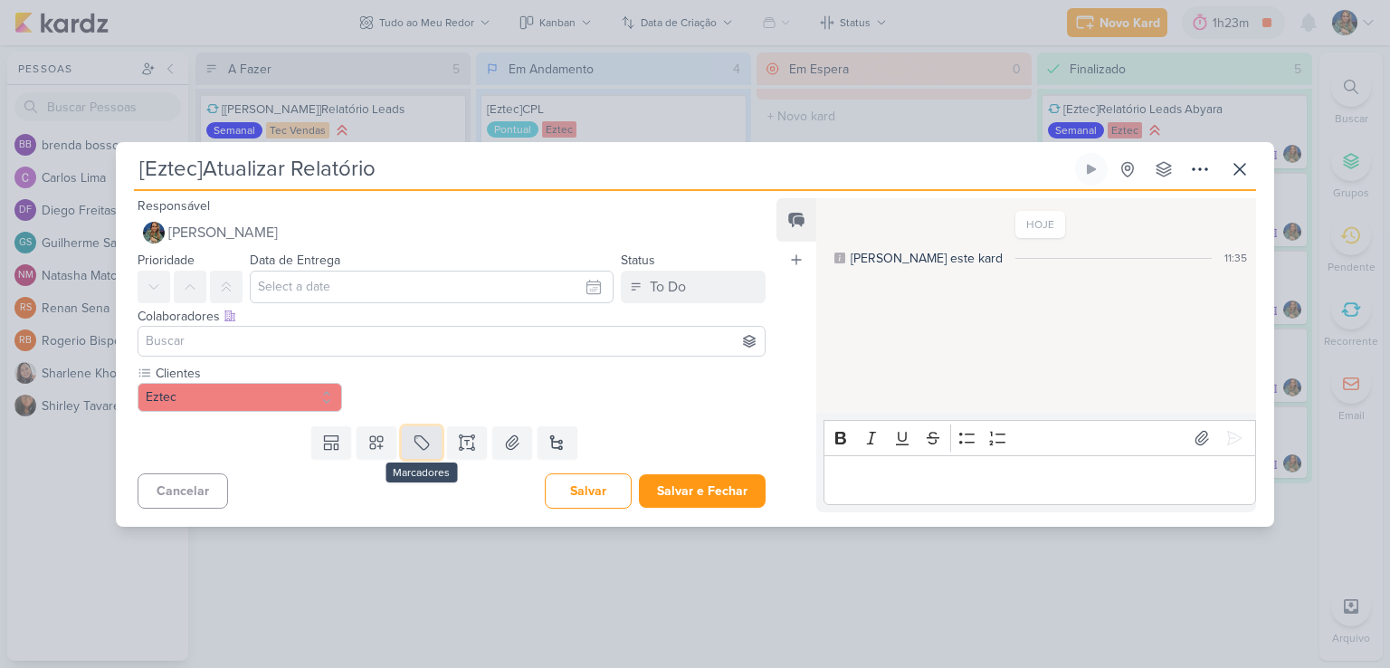
click at [415, 440] on icon at bounding box center [422, 443] width 18 height 18
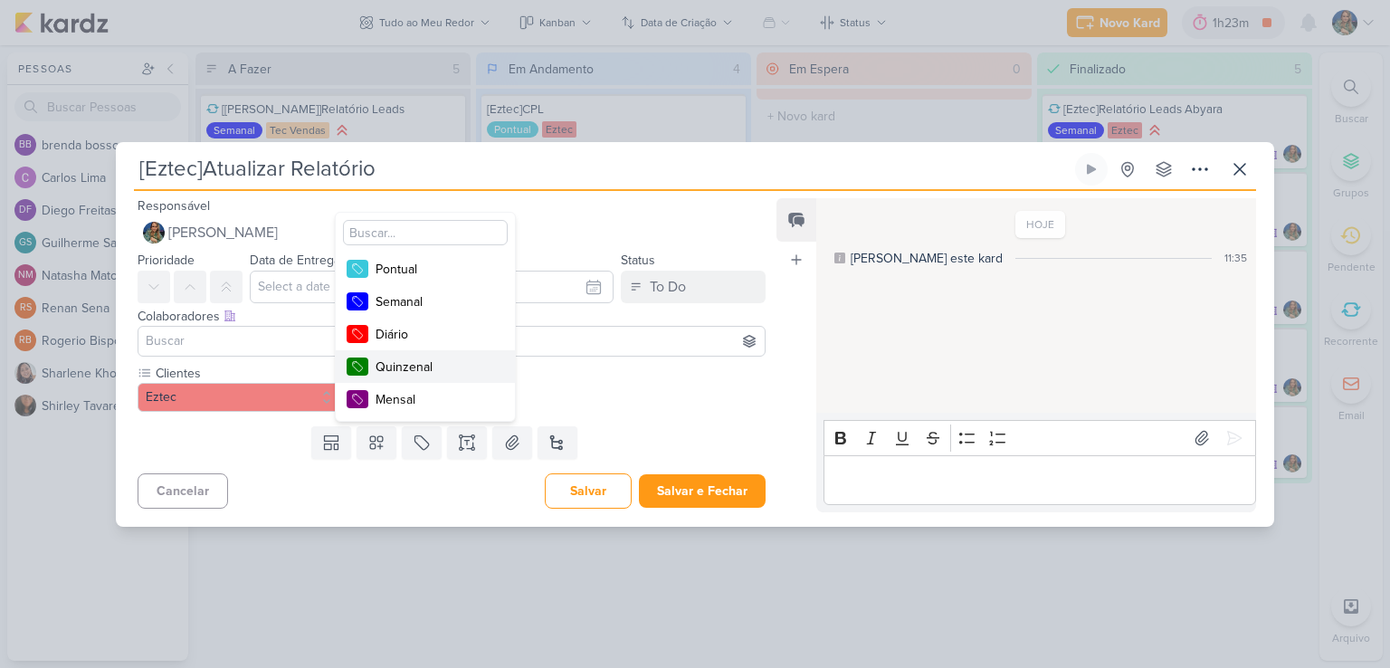
click at [436, 370] on div "Quinzenal" at bounding box center [435, 367] width 118 height 19
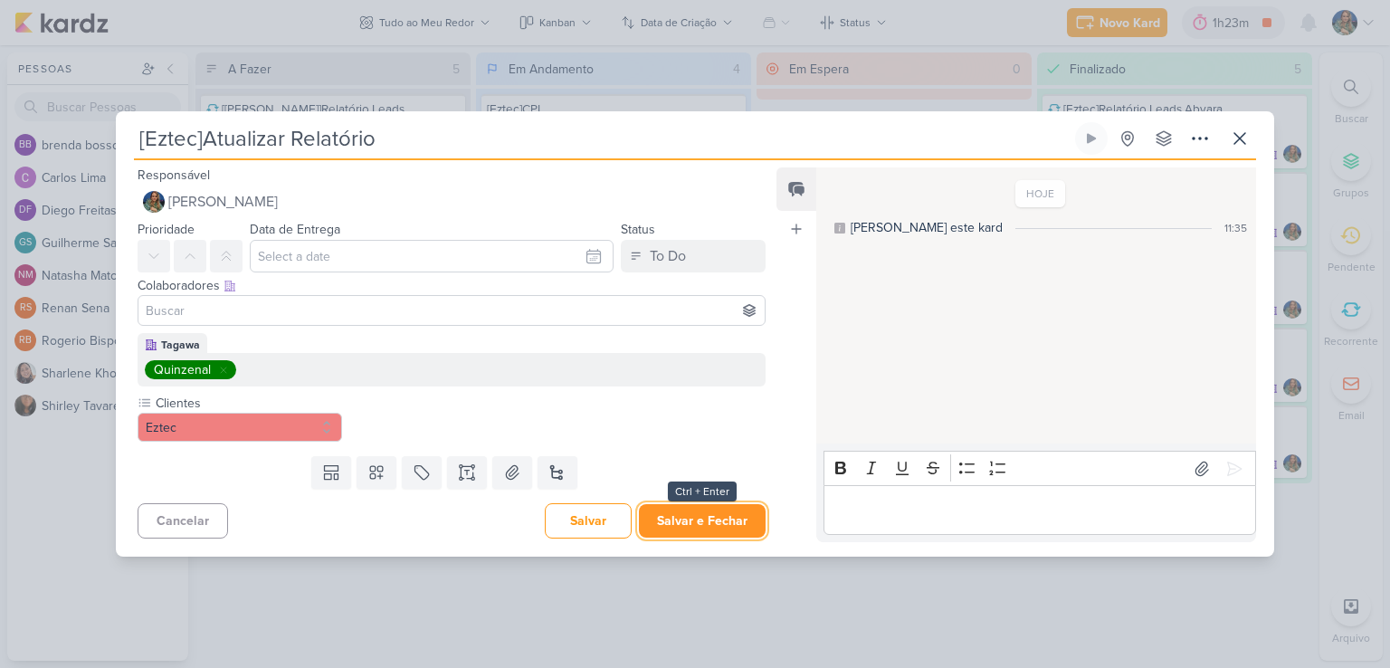
click at [701, 520] on button "Salvar e Fechar" at bounding box center [702, 520] width 127 height 33
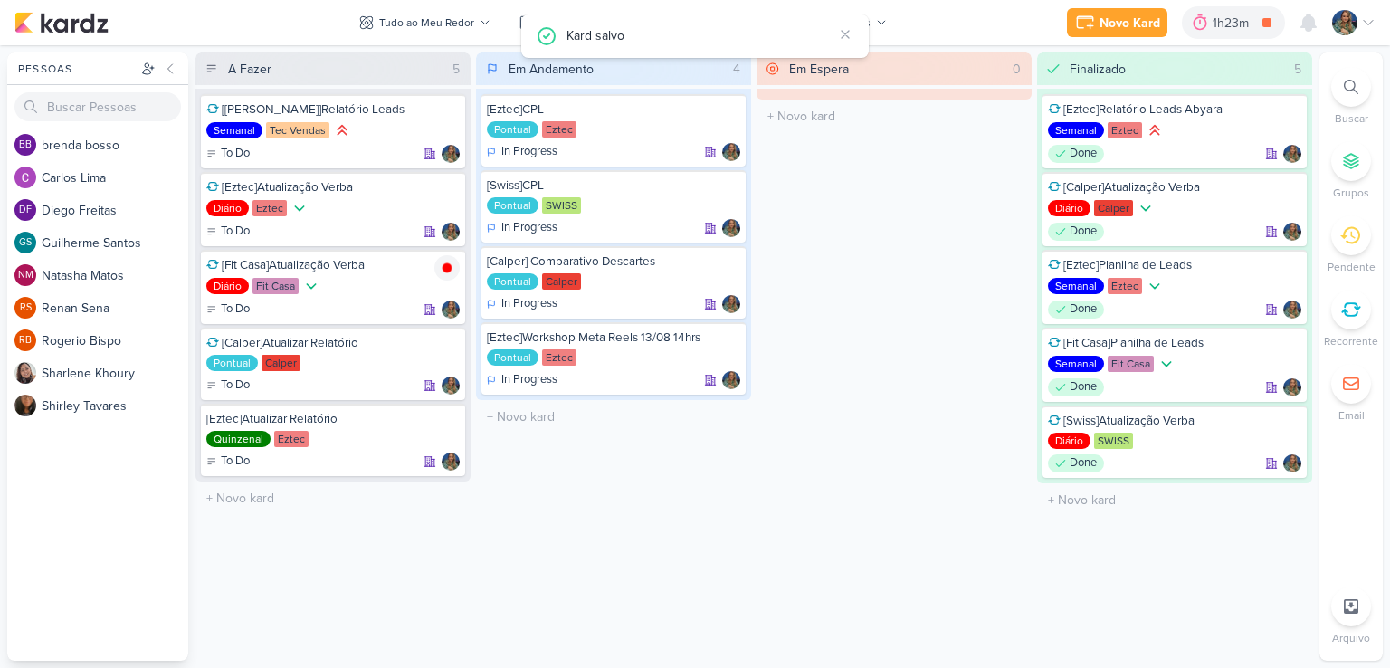
click at [1345, 313] on icon at bounding box center [1350, 309] width 17 height 13
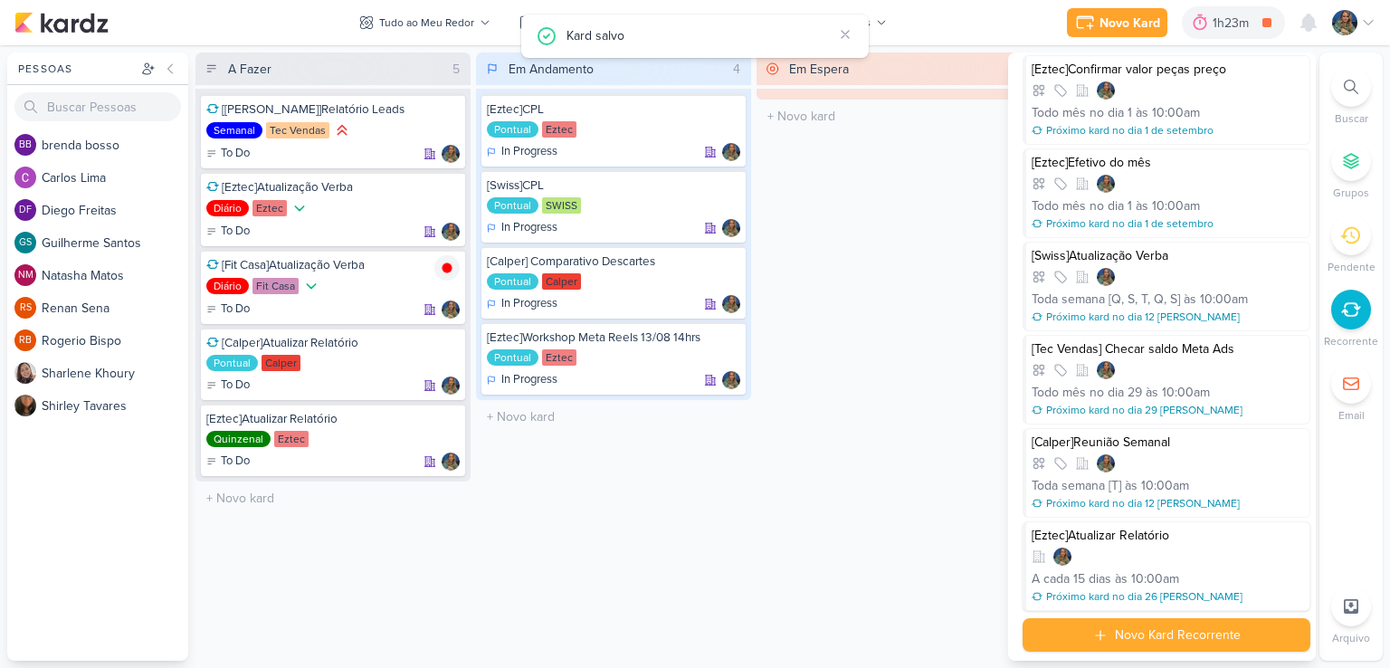
click at [1185, 554] on div at bounding box center [1168, 557] width 272 height 18
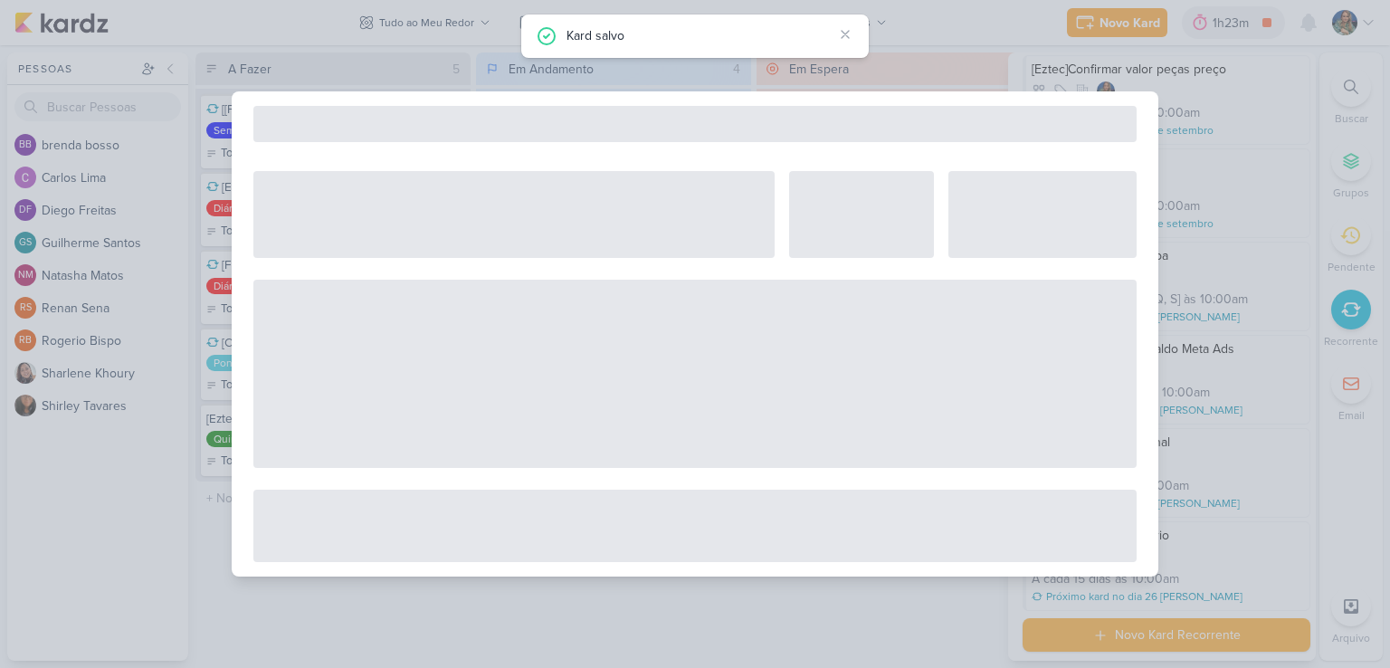
select select "12"
select select "10"
select select "America/Sao_Paulo"
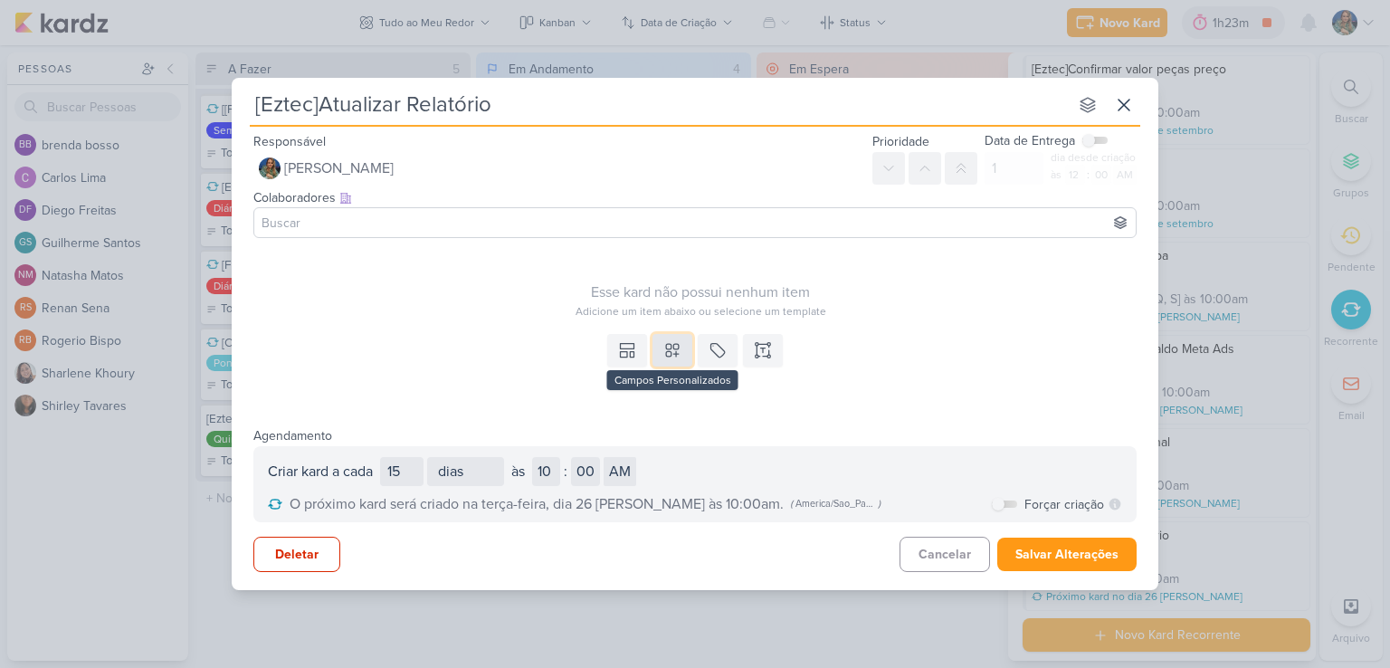
click at [665, 355] on icon at bounding box center [672, 350] width 18 height 18
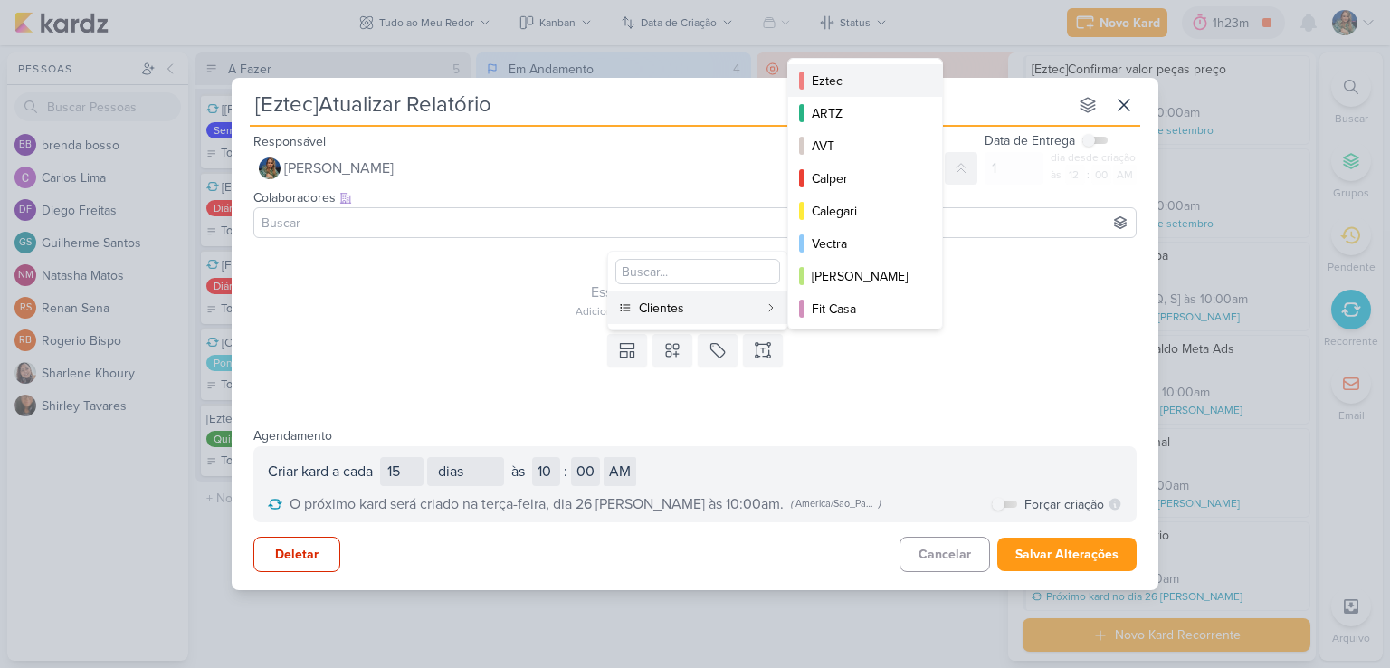
click at [821, 83] on div "Eztec" at bounding box center [866, 81] width 109 height 19
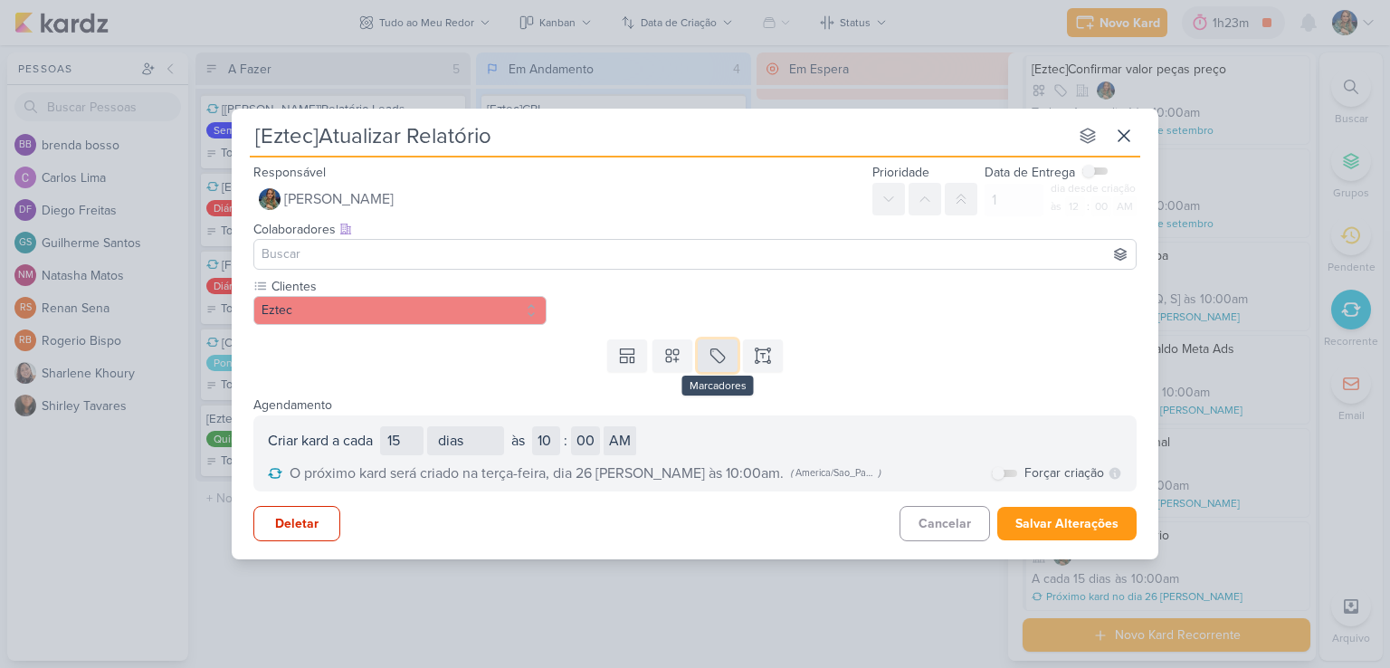
click at [716, 354] on icon at bounding box center [718, 356] width 18 height 18
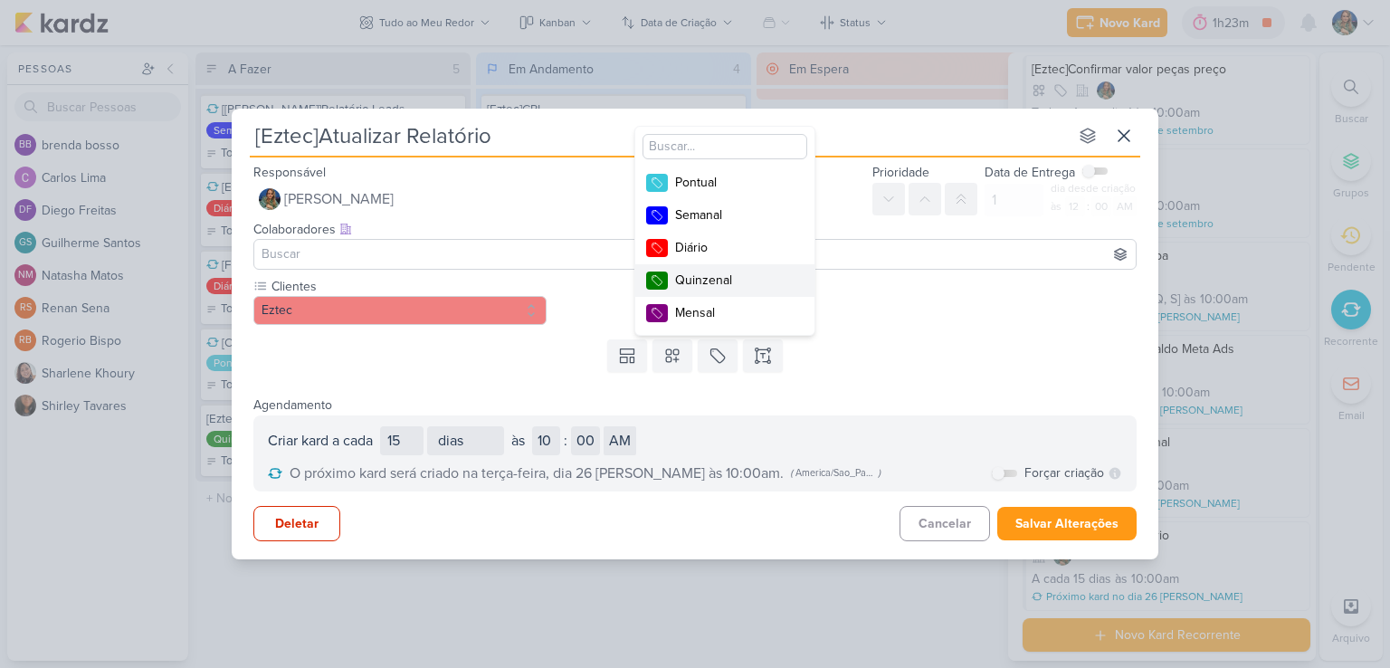
click at [713, 284] on div "Quinzenal" at bounding box center [734, 280] width 118 height 19
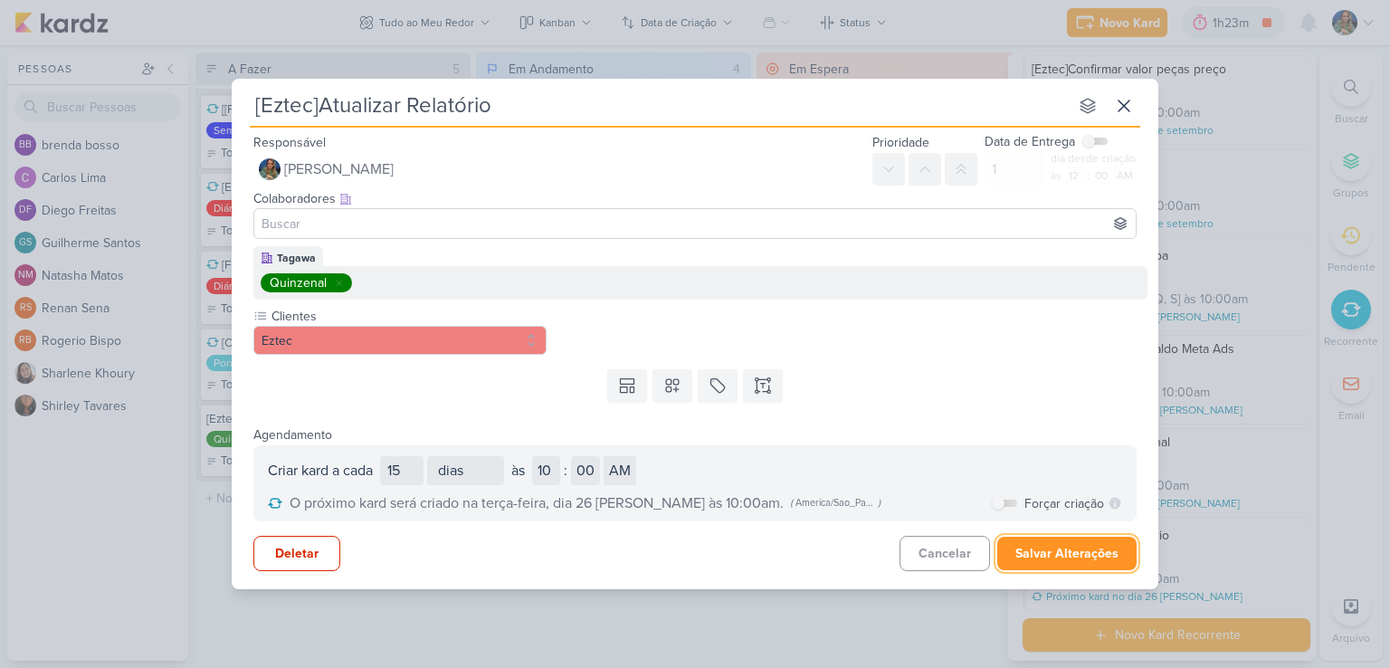
click at [1073, 559] on button "Salvar Alterações" at bounding box center [1066, 553] width 139 height 33
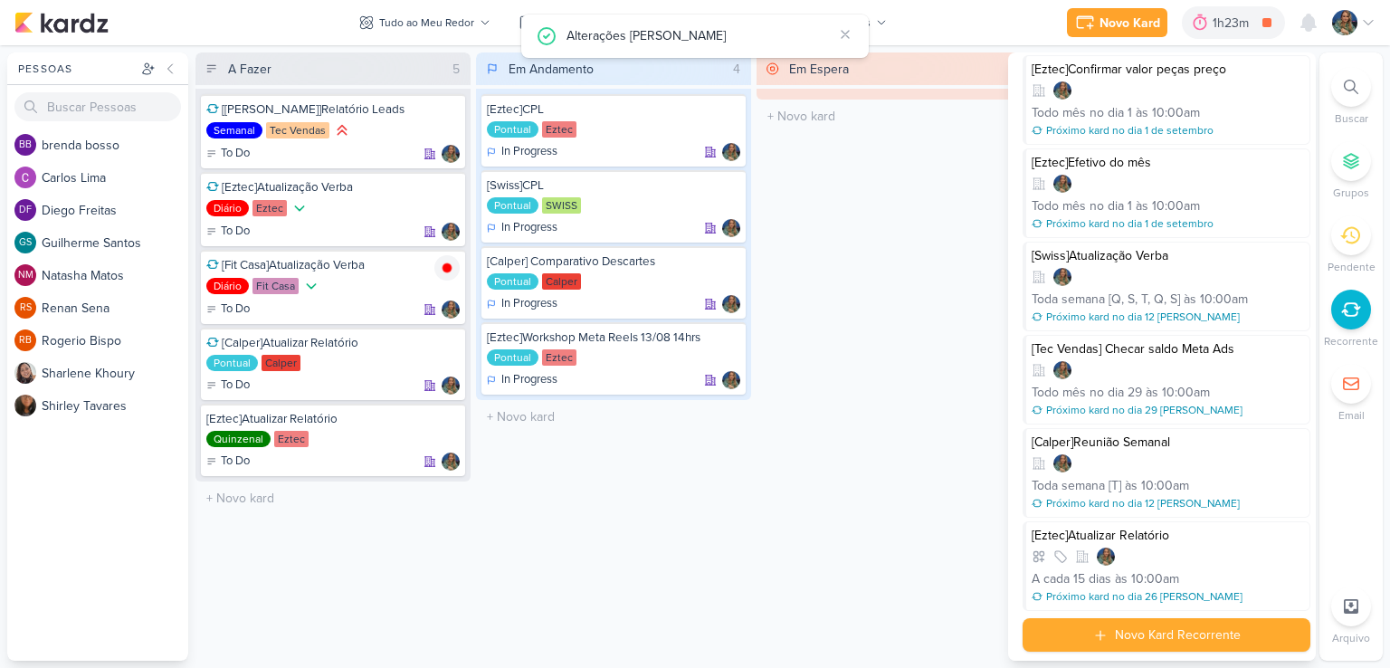
click at [949, 282] on div "Em Espera 0 O título do kard deve ter menos que 100 caracteres" at bounding box center [894, 356] width 275 height 608
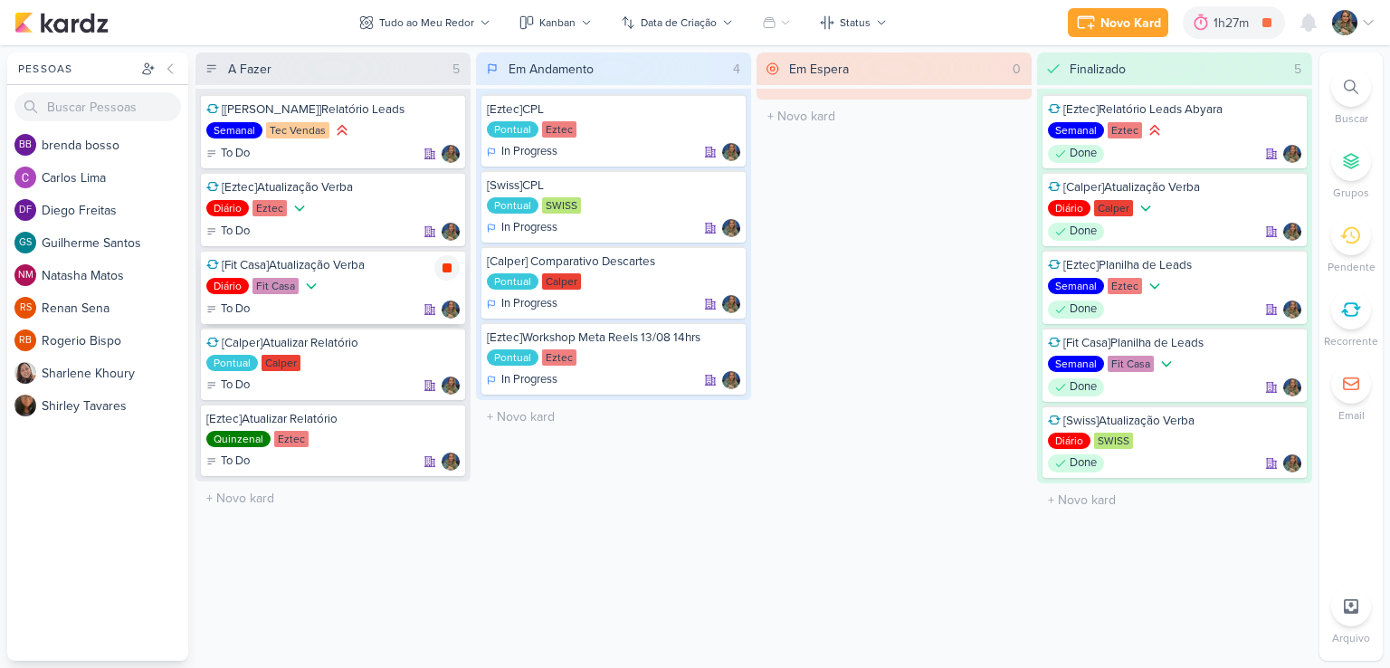
click at [447, 269] on icon at bounding box center [447, 267] width 9 height 9
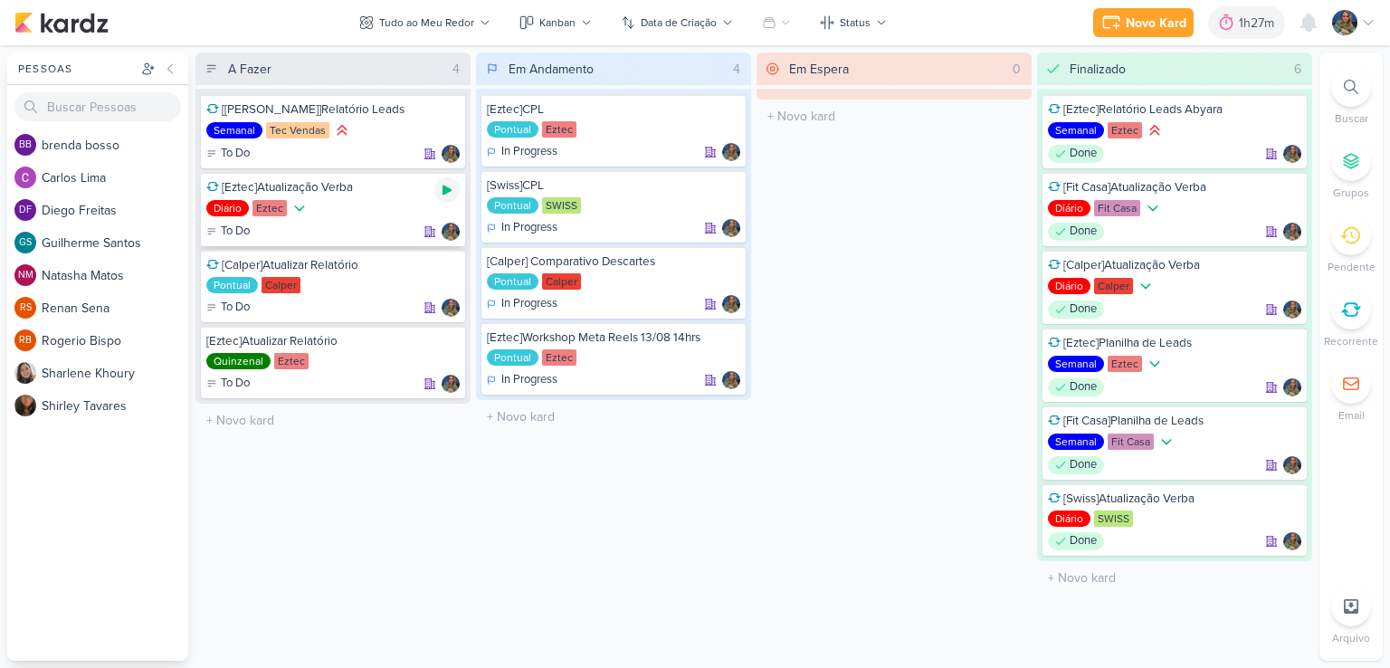
click at [449, 193] on icon at bounding box center [447, 190] width 14 height 14
